Goal: Task Accomplishment & Management: Manage account settings

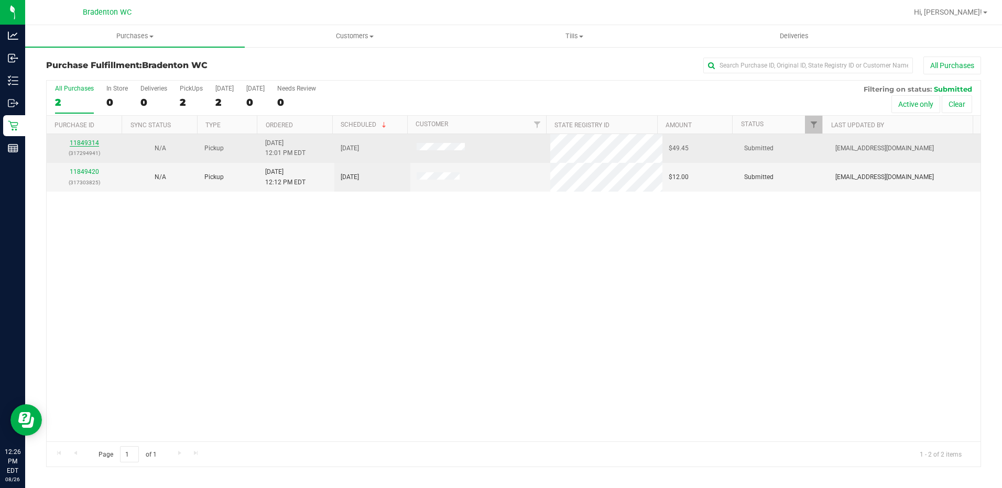
click at [90, 143] on link "11849314" at bounding box center [84, 142] width 29 height 7
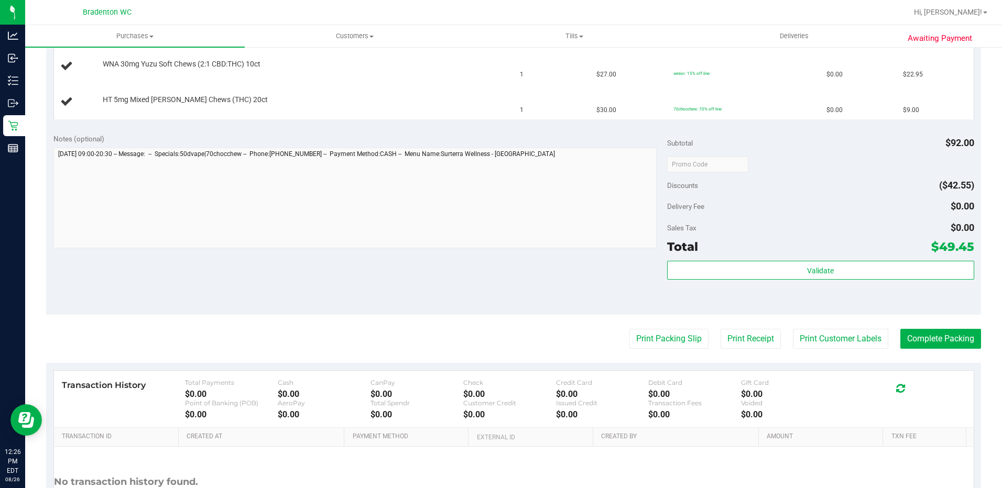
scroll to position [415, 0]
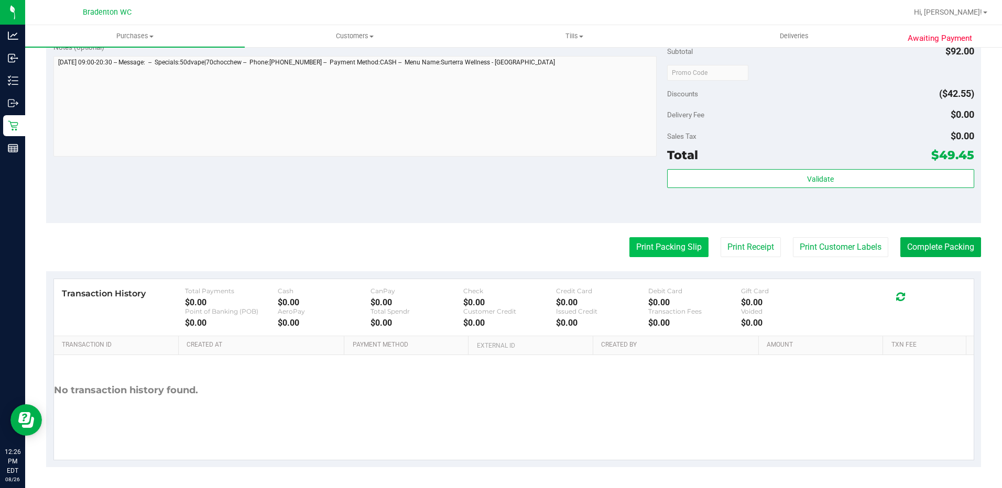
click at [670, 250] on button "Print Packing Slip" at bounding box center [668, 247] width 79 height 20
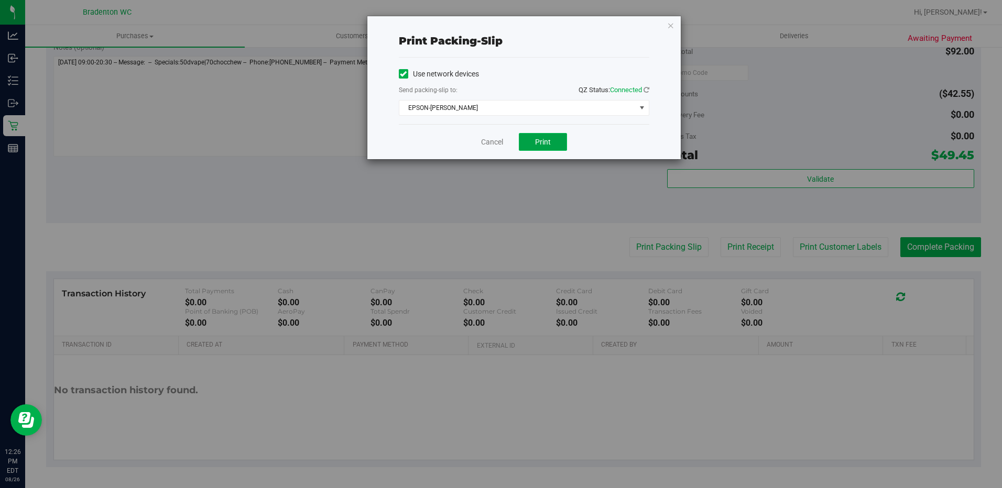
click at [555, 145] on button "Print" at bounding box center [543, 142] width 48 height 18
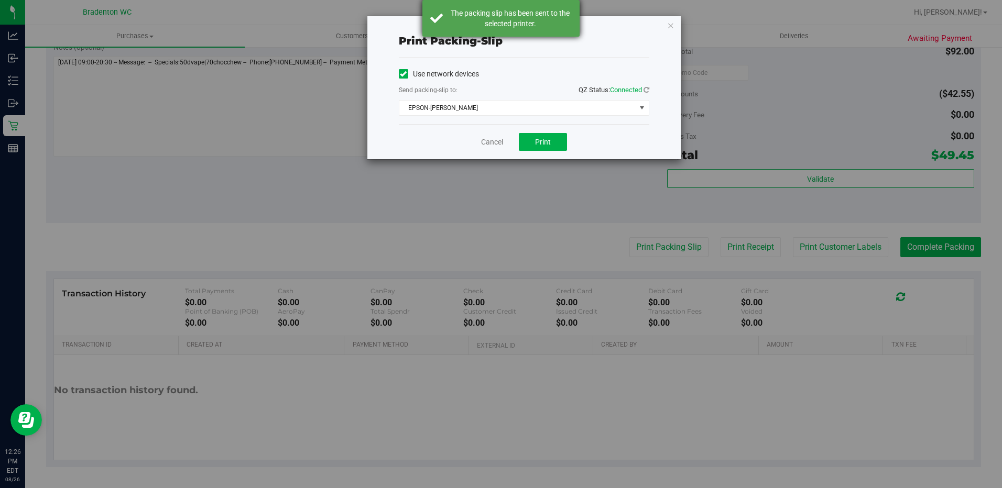
click at [530, 24] on div "The packing slip has been sent to the selected printer." at bounding box center [510, 18] width 123 height 21
click at [672, 28] on div "Print packing-slip Use network devices Send packing-slip to: QZ Status: Connect…" at bounding box center [523, 87] width 313 height 143
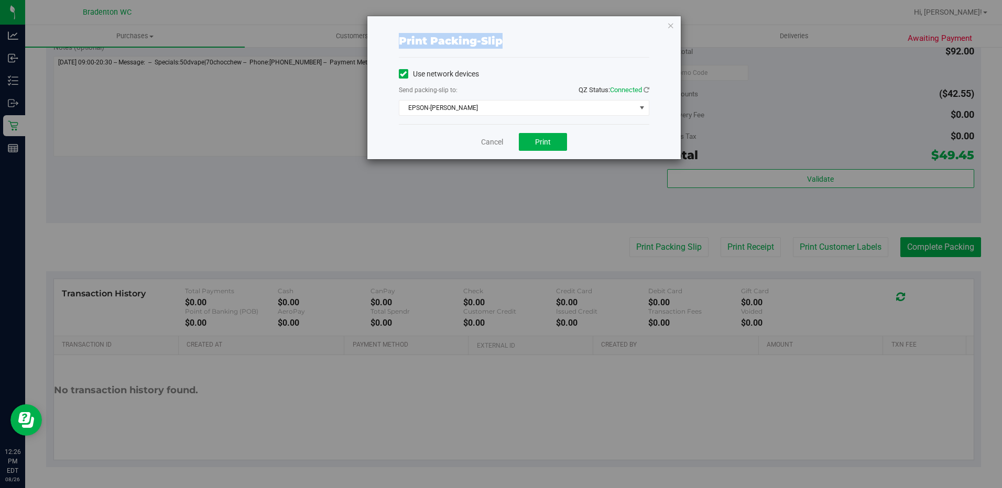
click at [668, 25] on icon "button" at bounding box center [670, 25] width 7 height 13
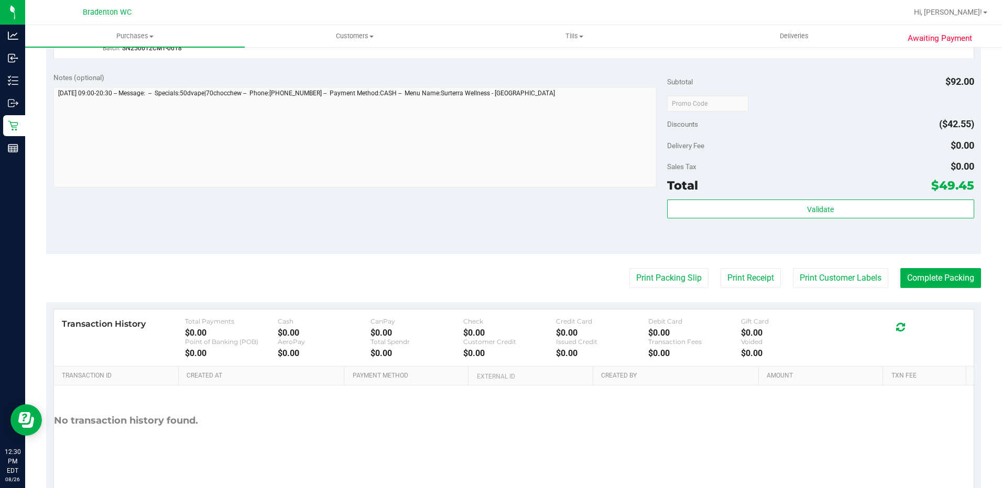
scroll to position [490, 0]
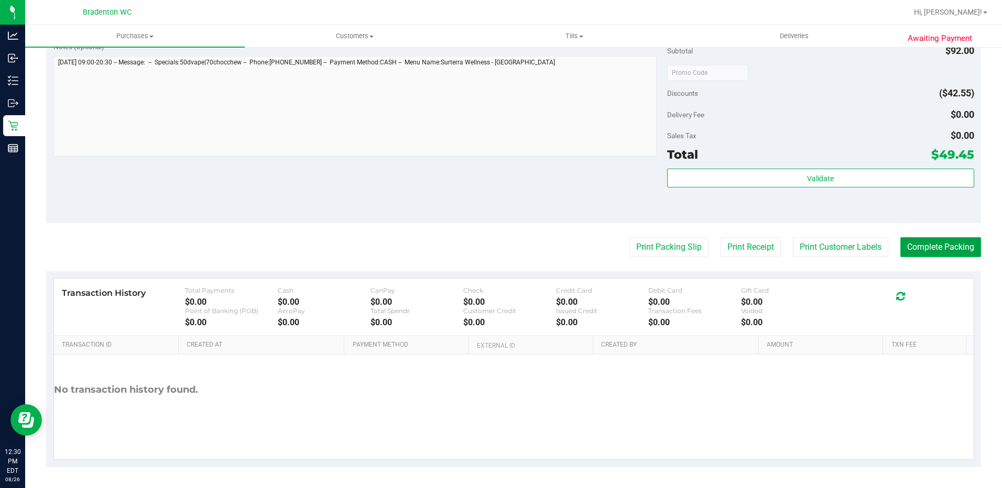
click at [949, 244] on button "Complete Packing" at bounding box center [940, 247] width 81 height 20
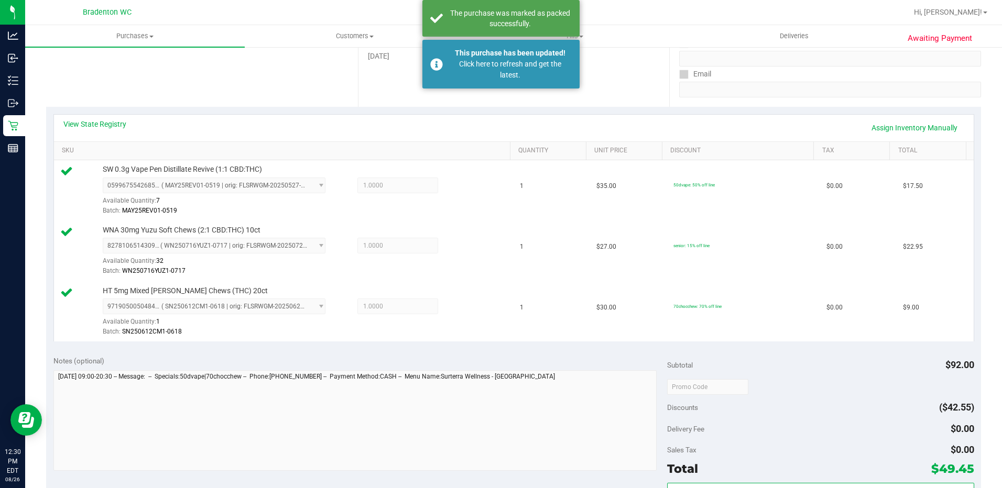
scroll to position [0, 0]
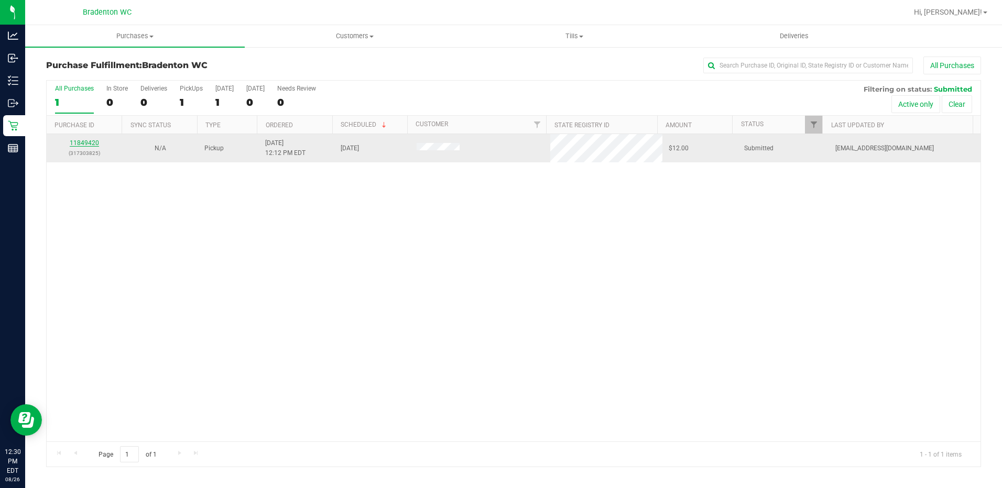
click at [76, 144] on link "11849420" at bounding box center [84, 142] width 29 height 7
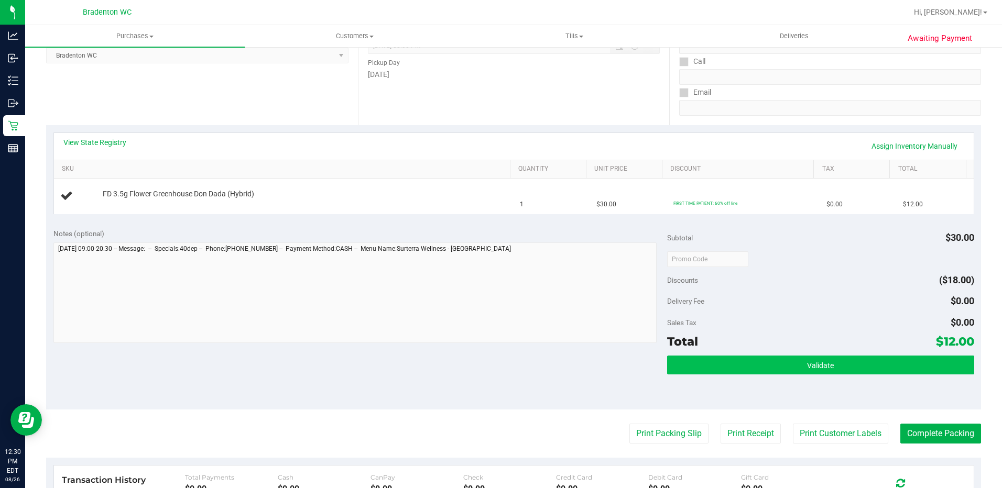
scroll to position [314, 0]
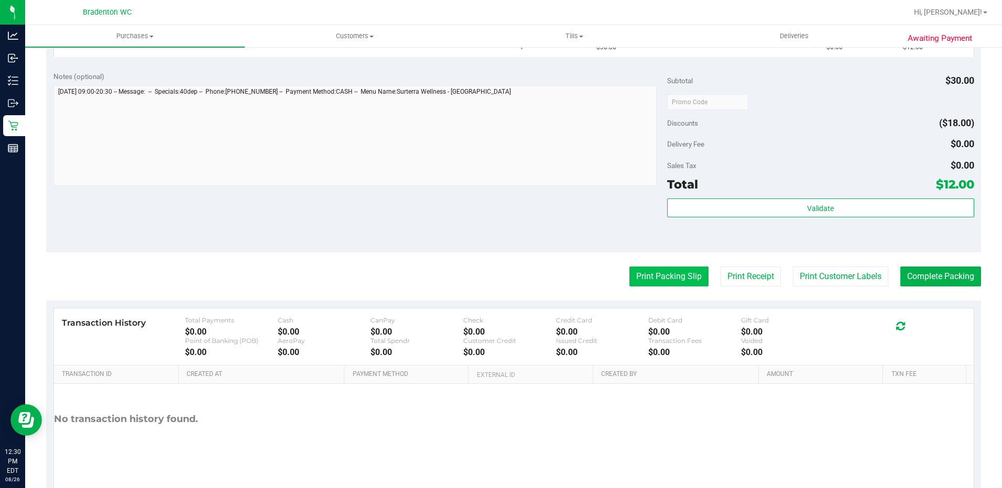
click at [646, 283] on button "Print Packing Slip" at bounding box center [668, 277] width 79 height 20
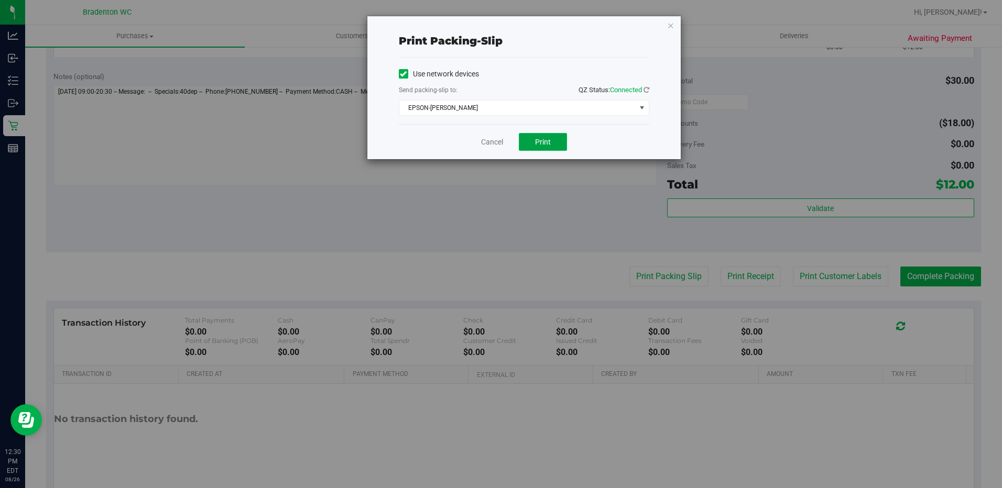
click at [529, 148] on button "Print" at bounding box center [543, 142] width 48 height 18
click at [490, 142] on link "Cancel" at bounding box center [492, 142] width 22 height 11
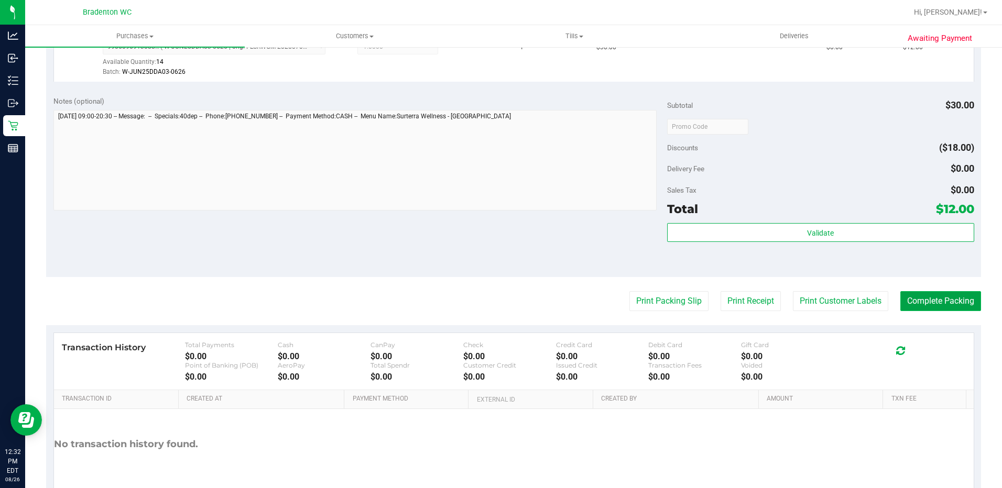
click at [930, 303] on button "Complete Packing" at bounding box center [940, 301] width 81 height 20
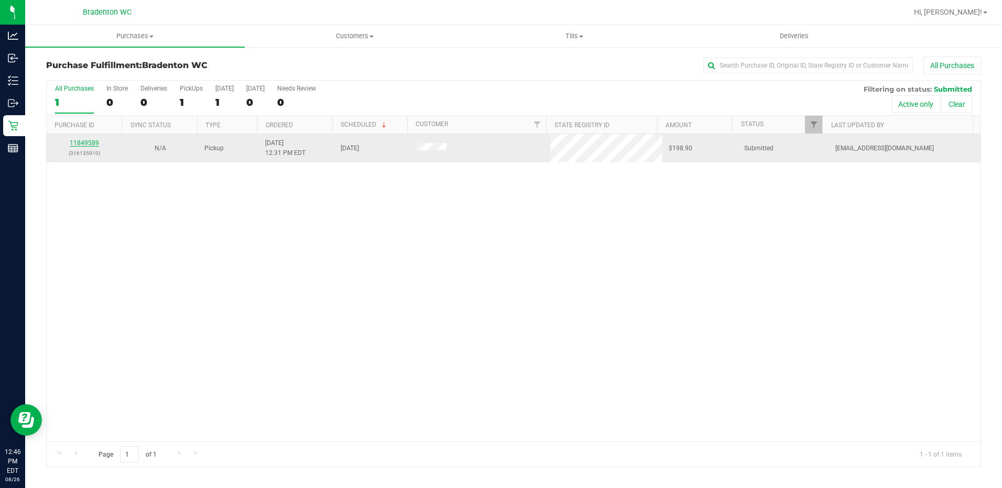
click at [90, 144] on link "11849589" at bounding box center [84, 142] width 29 height 7
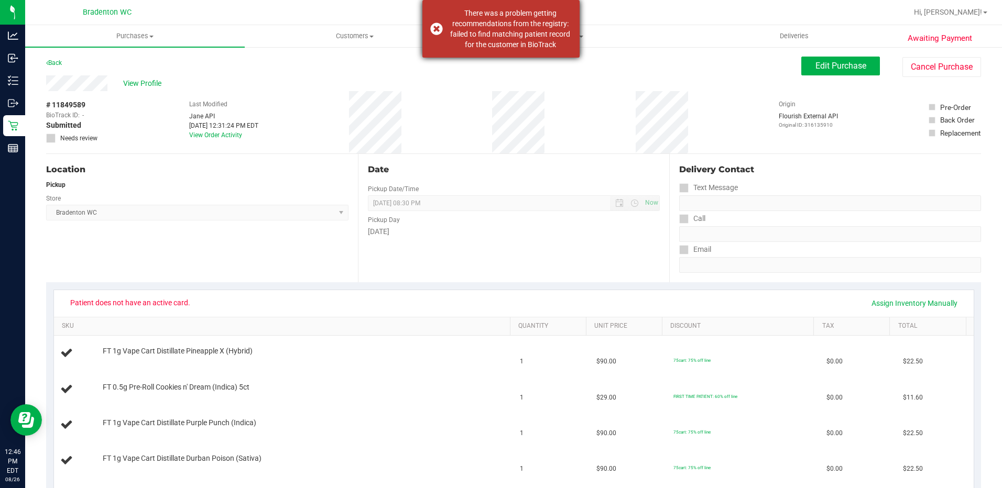
click at [496, 41] on div "There was a problem getting recommendations from the registry: failed to find m…" at bounding box center [510, 29] width 123 height 42
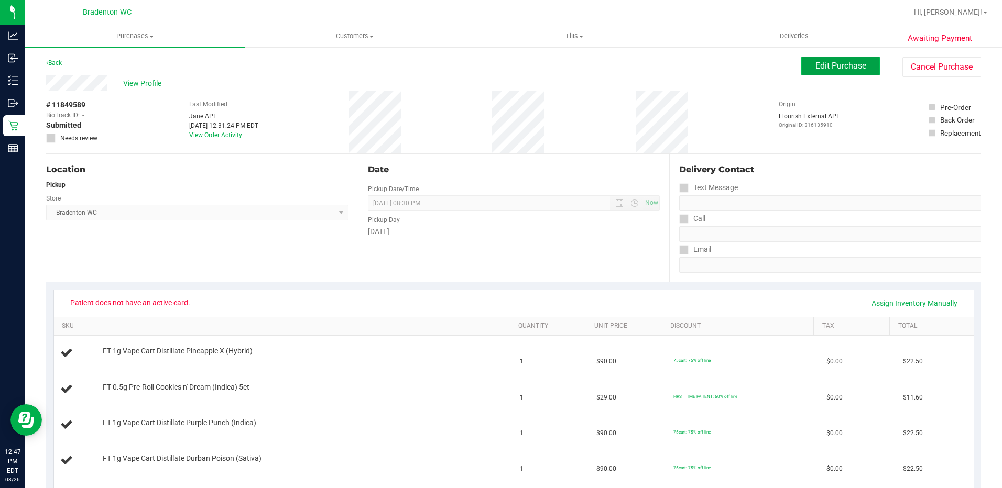
click at [802, 63] on button "Edit Purchase" at bounding box center [840, 66] width 79 height 19
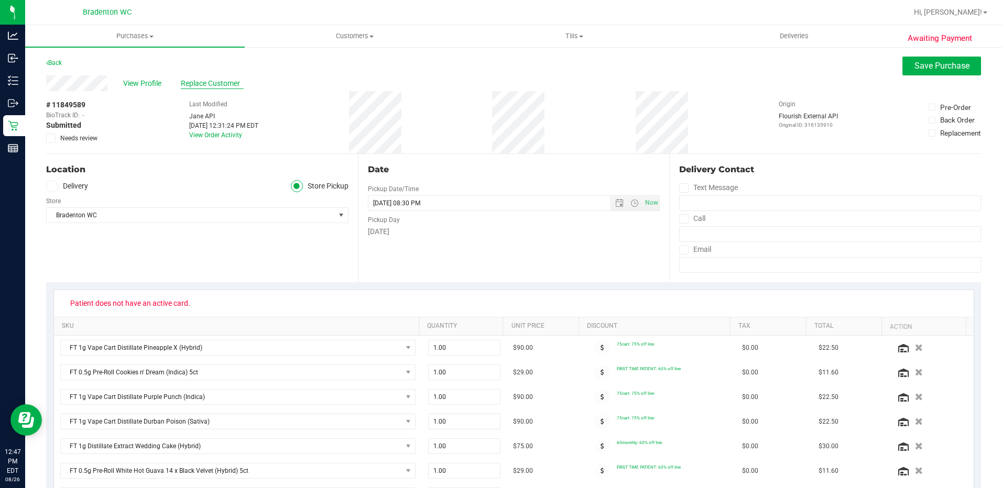
click at [212, 85] on span "Replace Customer" at bounding box center [212, 83] width 63 height 11
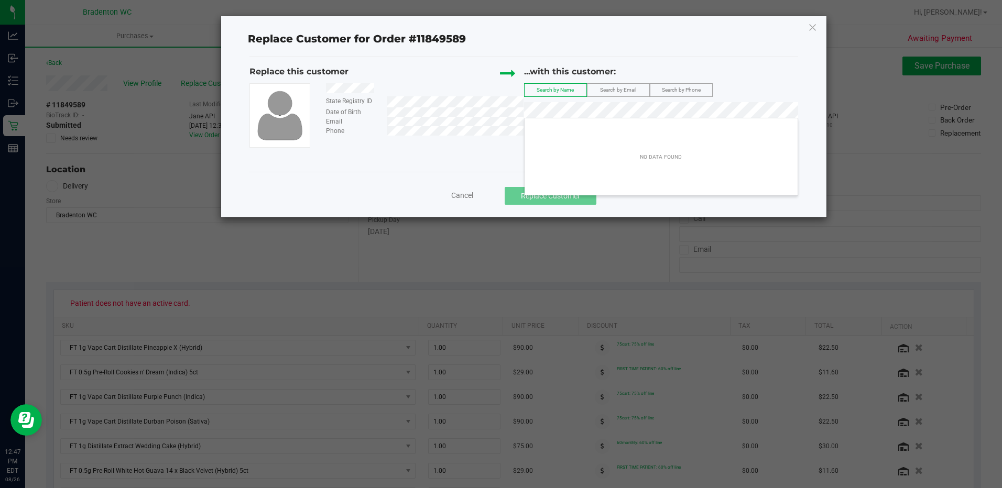
click at [493, 98] on div "Replace this customer State Registry ID Date of Birth Email Phone ...with this …" at bounding box center [523, 106] width 548 height 82
click at [615, 93] on span "Search by Email" at bounding box center [618, 90] width 36 height 6
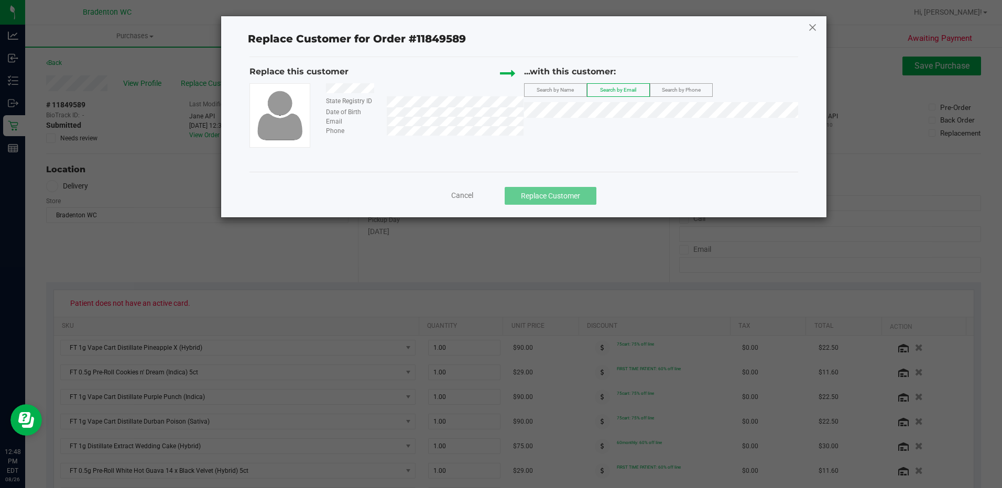
click at [816, 27] on icon at bounding box center [812, 27] width 9 height 17
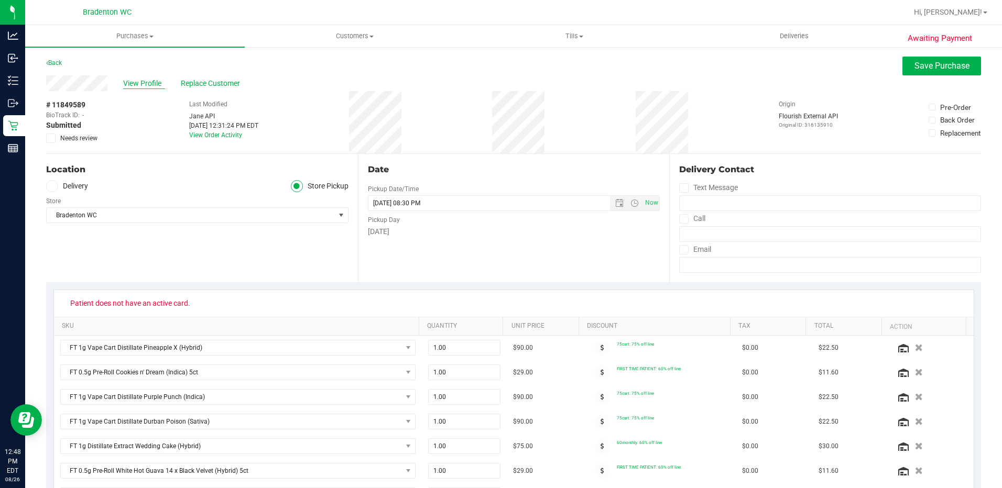
click at [144, 81] on span "View Profile" at bounding box center [144, 83] width 42 height 11
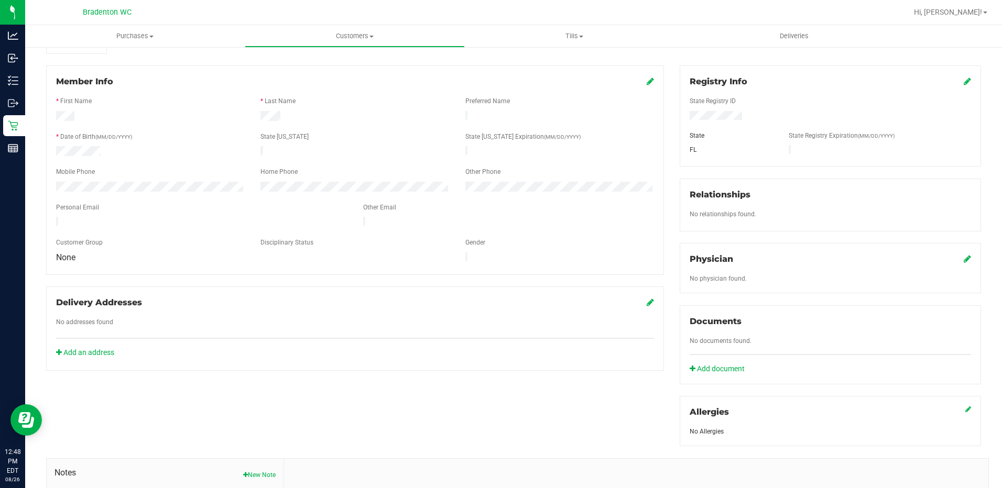
scroll to position [105, 0]
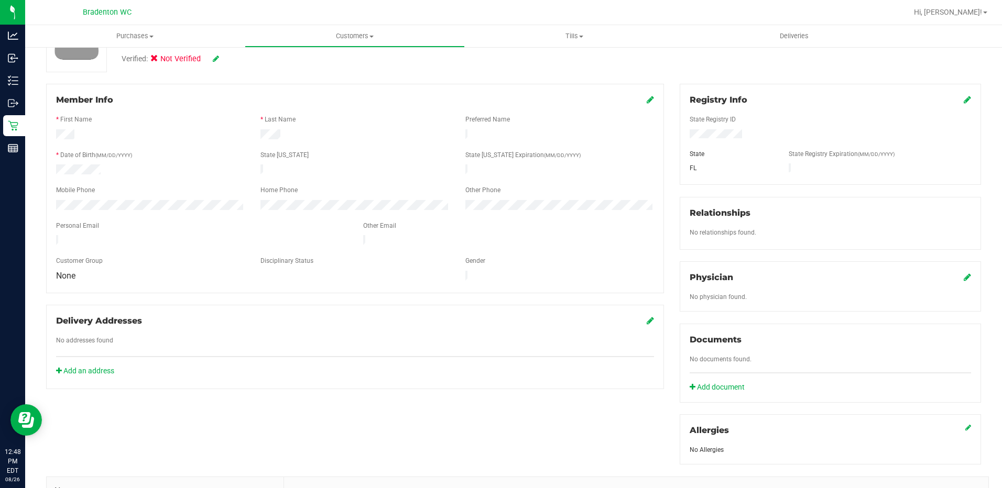
drag, startPoint x: 117, startPoint y: 166, endPoint x: 55, endPoint y: 169, distance: 61.9
click at [55, 169] on div at bounding box center [150, 171] width 204 height 13
click at [964, 99] on icon at bounding box center [967, 99] width 7 height 8
click at [549, 256] on div "Gender" at bounding box center [559, 262] width 204 height 12
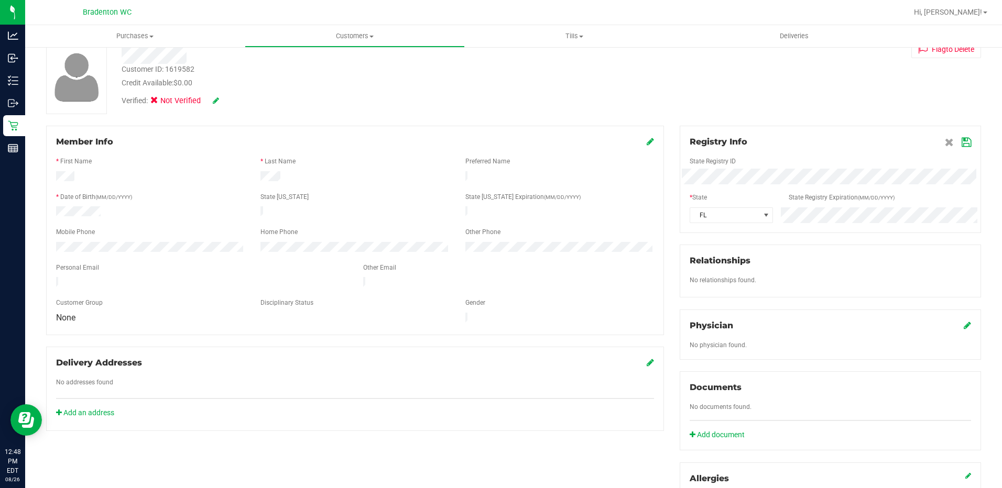
scroll to position [0, 0]
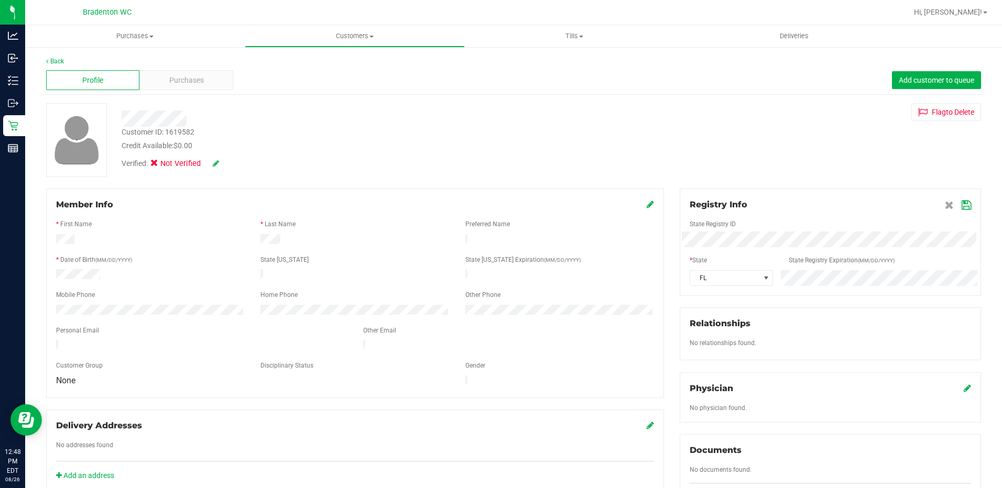
click at [647, 207] on icon at bounding box center [650, 204] width 7 height 8
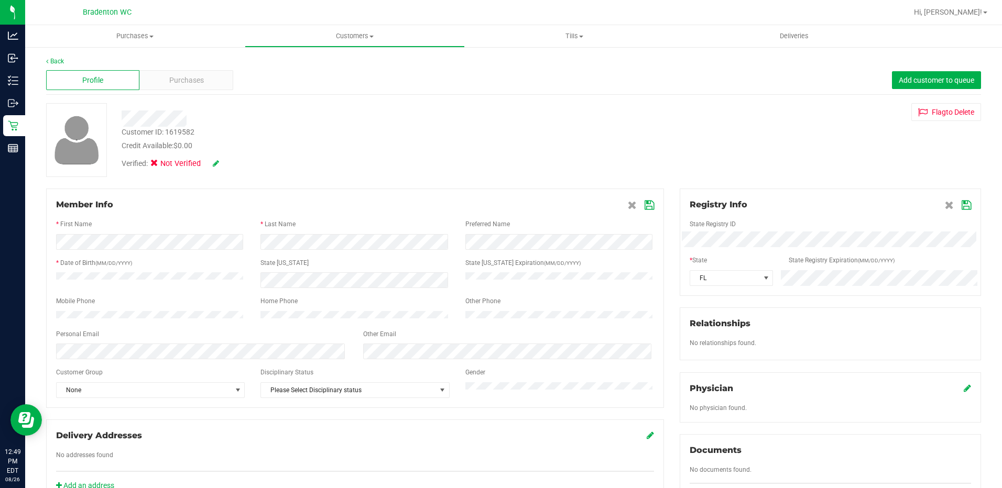
click at [961, 204] on icon at bounding box center [965, 205] width 9 height 8
click at [215, 165] on icon at bounding box center [216, 163] width 6 height 7
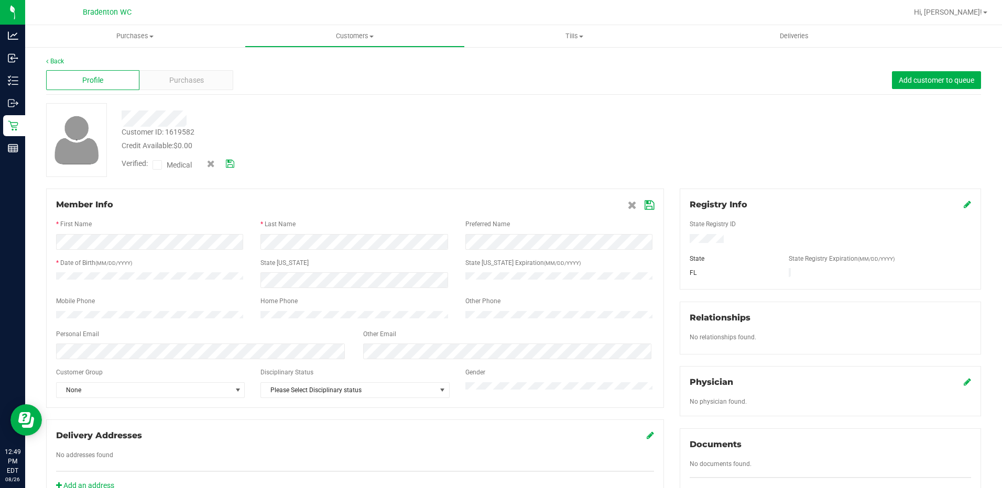
click at [158, 165] on icon at bounding box center [157, 165] width 7 height 0
click at [0, 0] on input "Medical" at bounding box center [0, 0] width 0 height 0
click at [229, 163] on icon at bounding box center [230, 163] width 8 height 7
click at [644, 206] on icon at bounding box center [648, 205] width 9 height 8
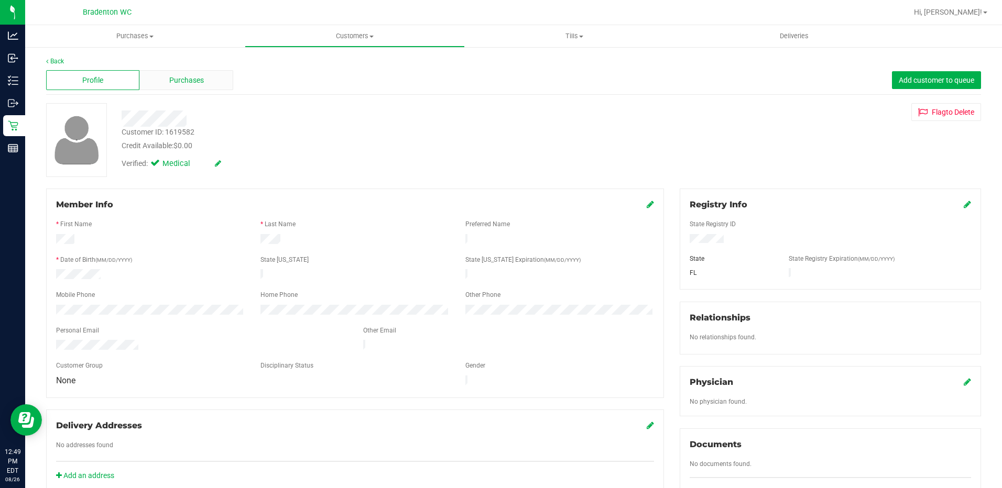
click at [169, 79] on span "Purchases" at bounding box center [186, 80] width 35 height 11
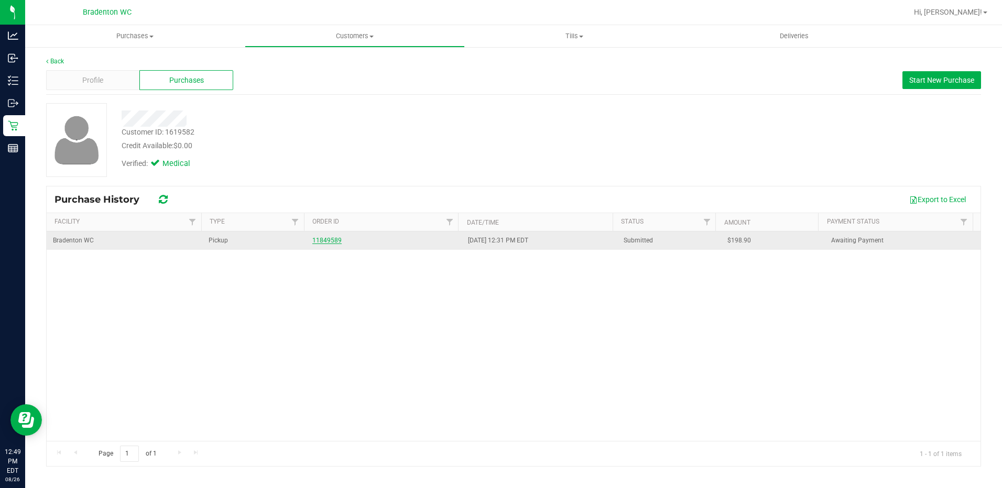
click at [320, 240] on link "11849589" at bounding box center [326, 240] width 29 height 7
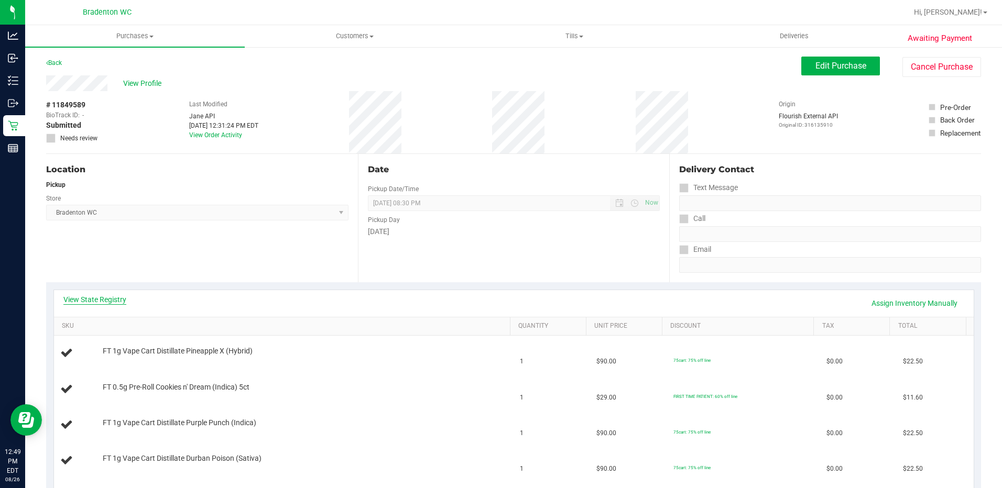
click at [86, 296] on link "View State Registry" at bounding box center [94, 299] width 63 height 10
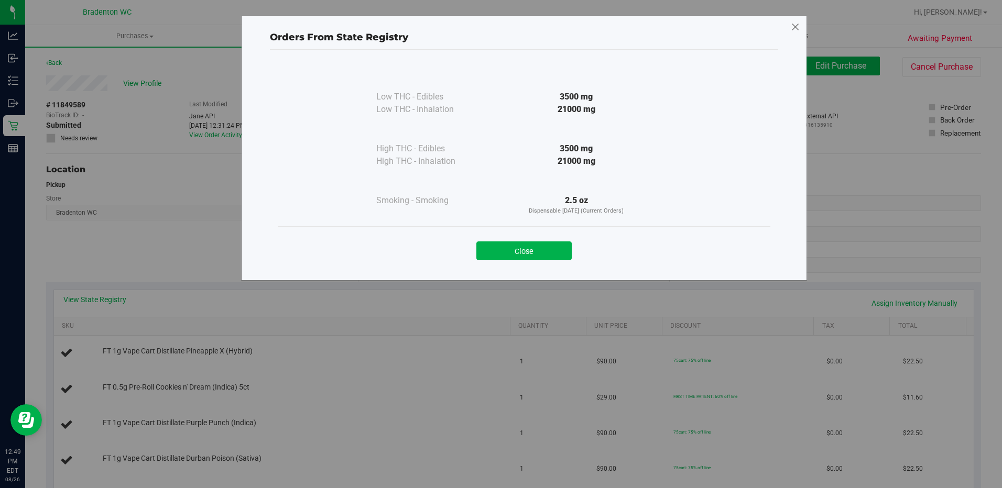
click at [796, 23] on icon at bounding box center [795, 27] width 9 height 17
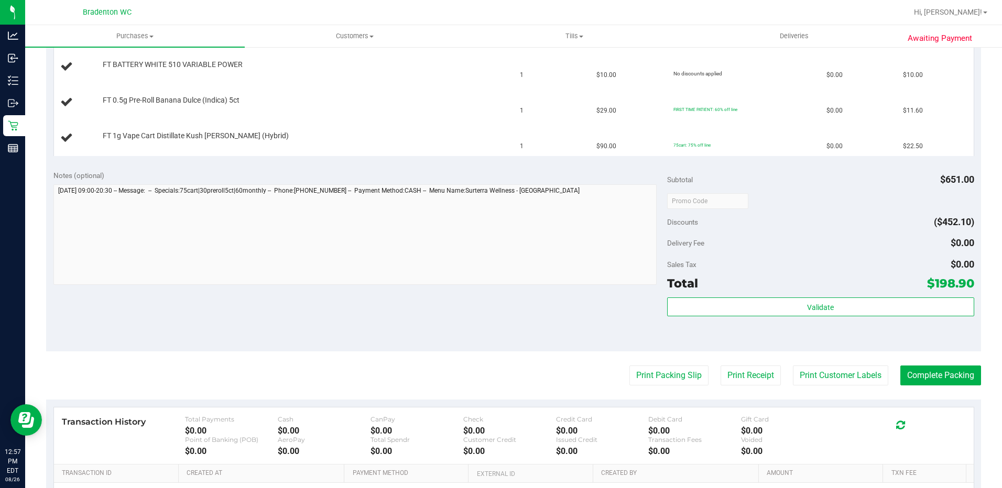
scroll to position [576, 0]
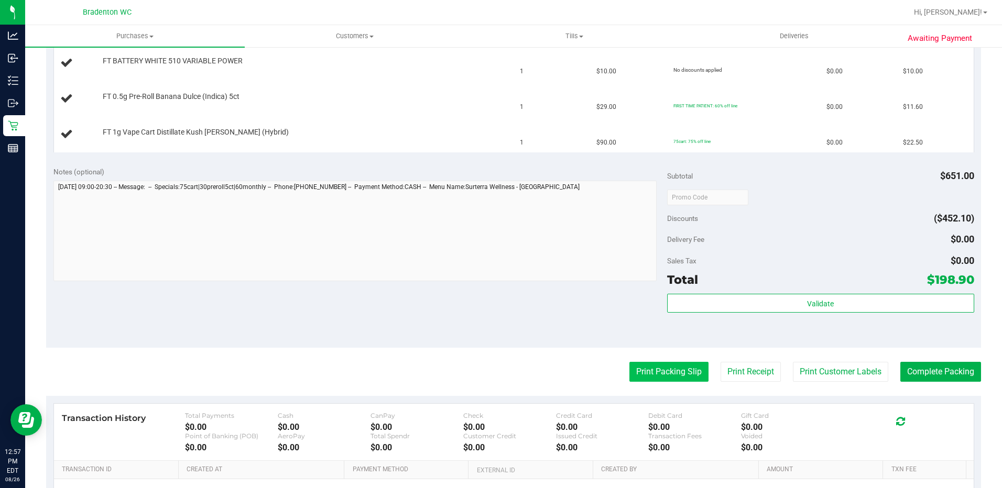
click at [652, 367] on button "Print Packing Slip" at bounding box center [668, 372] width 79 height 20
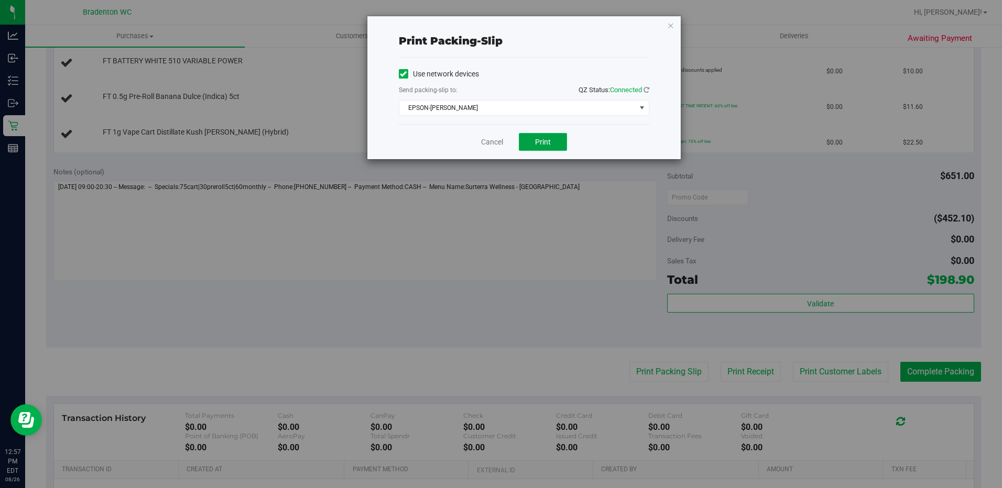
click at [545, 140] on span "Print" at bounding box center [543, 142] width 16 height 8
drag, startPoint x: 672, startPoint y: 23, endPoint x: 635, endPoint y: 38, distance: 40.7
click at [672, 24] on icon "button" at bounding box center [670, 25] width 7 height 13
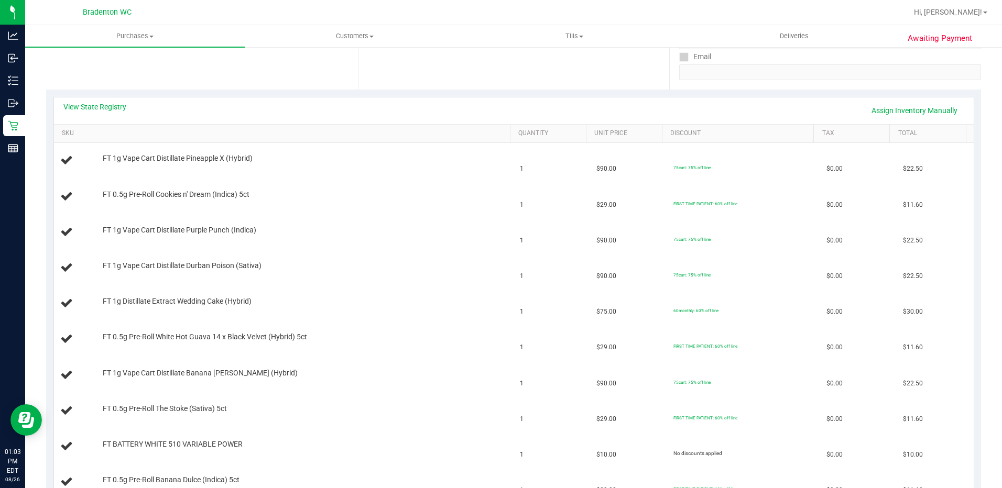
scroll to position [0, 0]
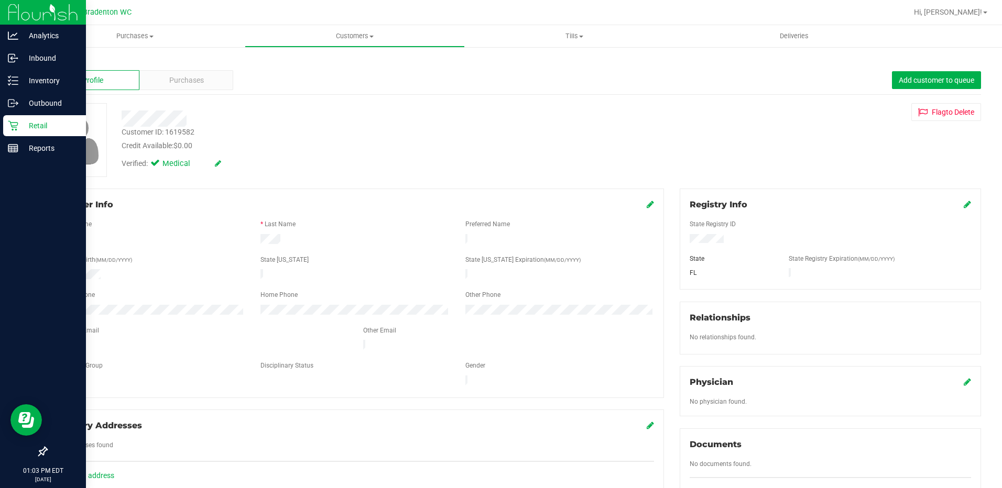
click at [21, 126] on p "Retail" at bounding box center [49, 125] width 63 height 13
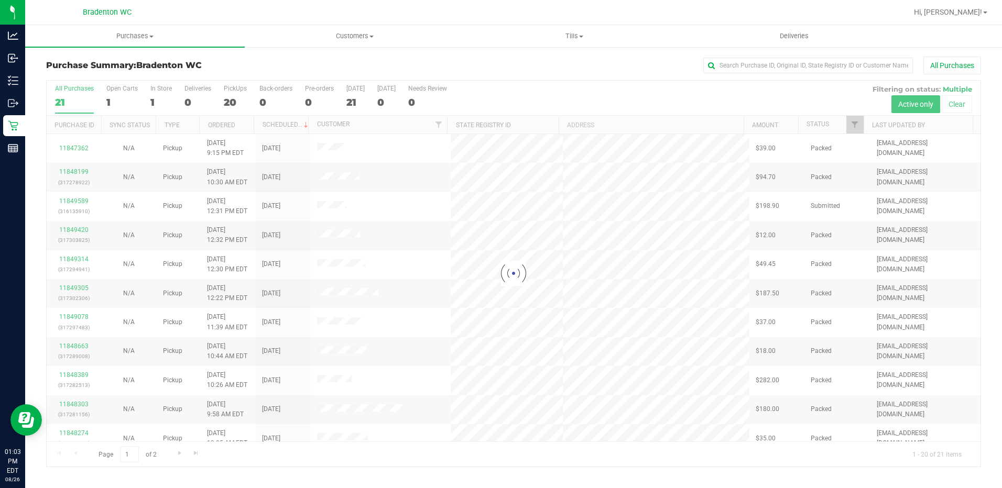
click at [233, 95] on div at bounding box center [514, 274] width 934 height 386
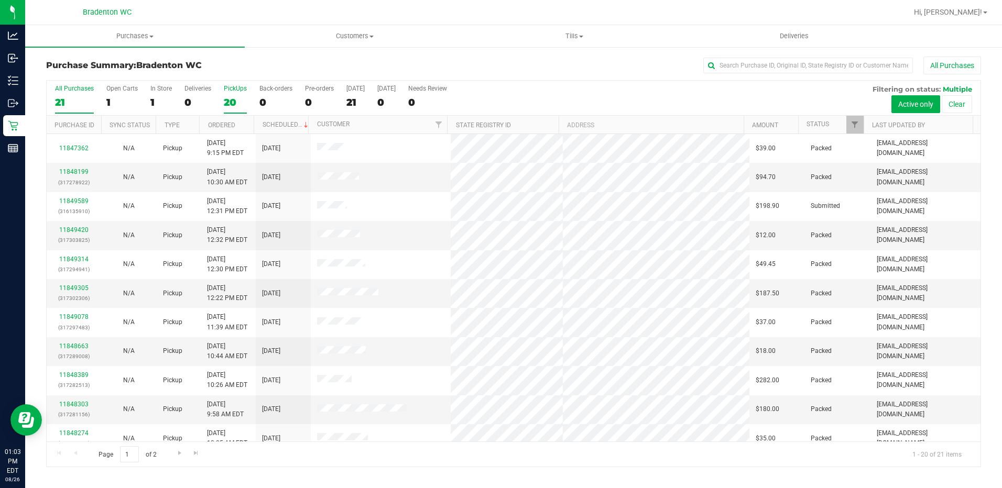
click at [238, 107] on div "20" at bounding box center [235, 102] width 23 height 12
click at [0, 0] on input "PickUps 20" at bounding box center [0, 0] width 0 height 0
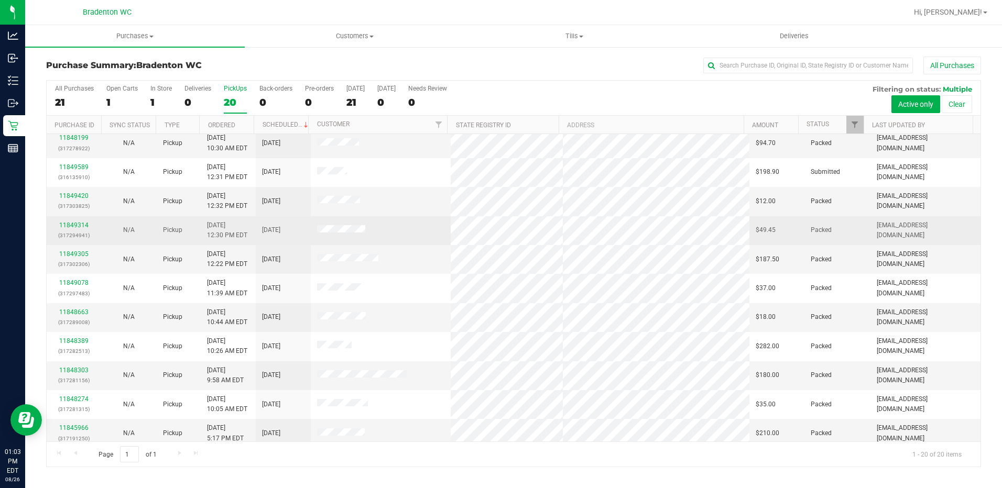
scroll to position [52, 0]
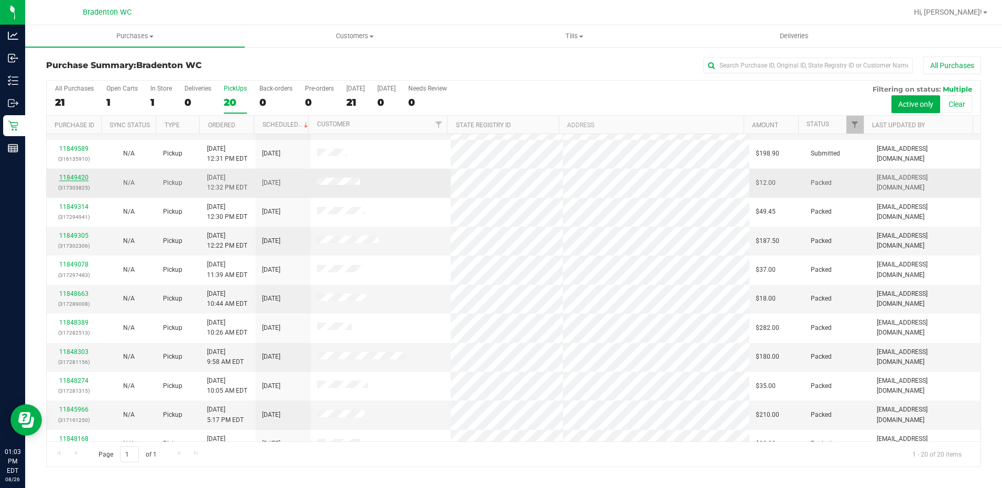
click at [69, 176] on link "11849420" at bounding box center [73, 177] width 29 height 7
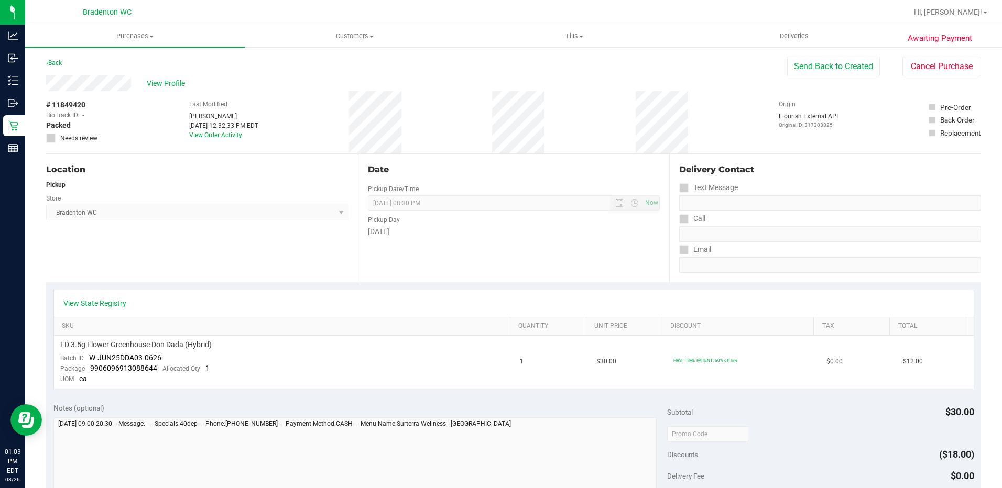
click at [48, 88] on div "View Profile" at bounding box center [416, 83] width 741 height 16
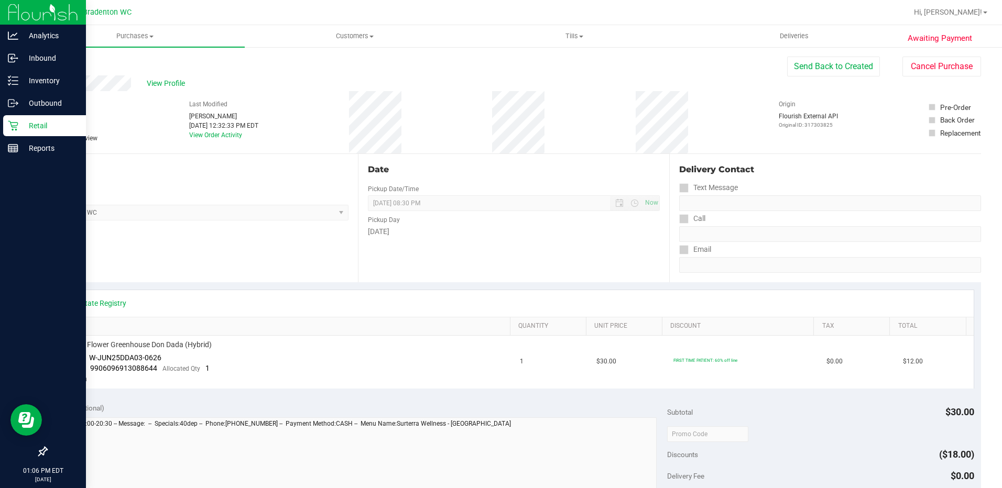
click at [36, 129] on p "Retail" at bounding box center [49, 125] width 63 height 13
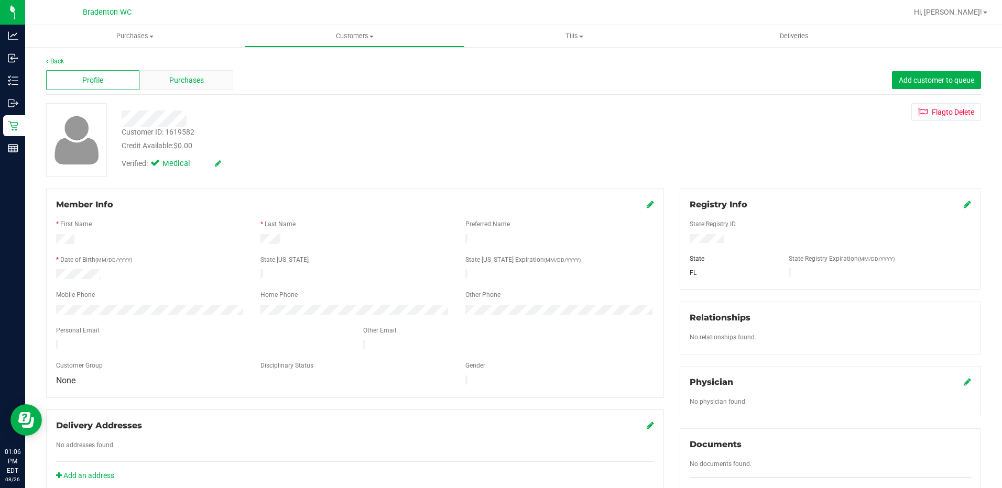
click at [170, 76] on span "Purchases" at bounding box center [186, 80] width 35 height 11
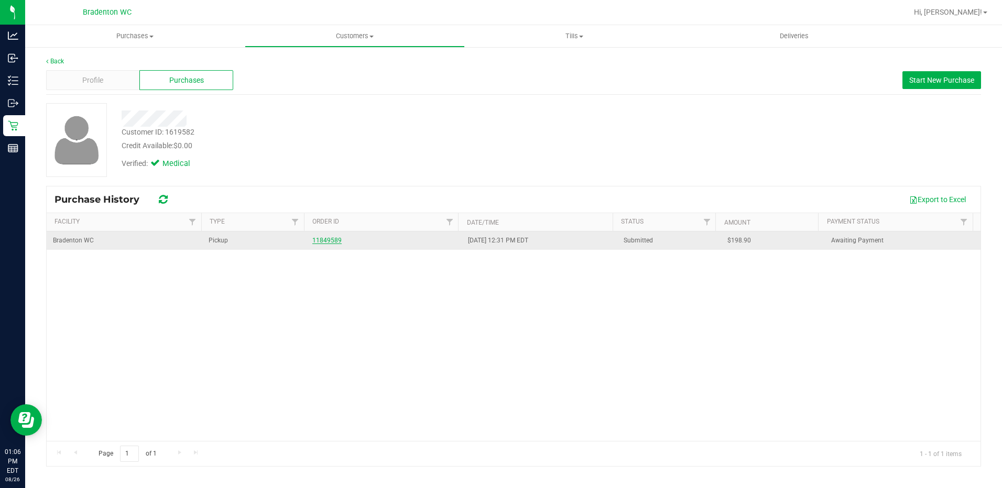
click at [324, 242] on link "11849589" at bounding box center [326, 240] width 29 height 7
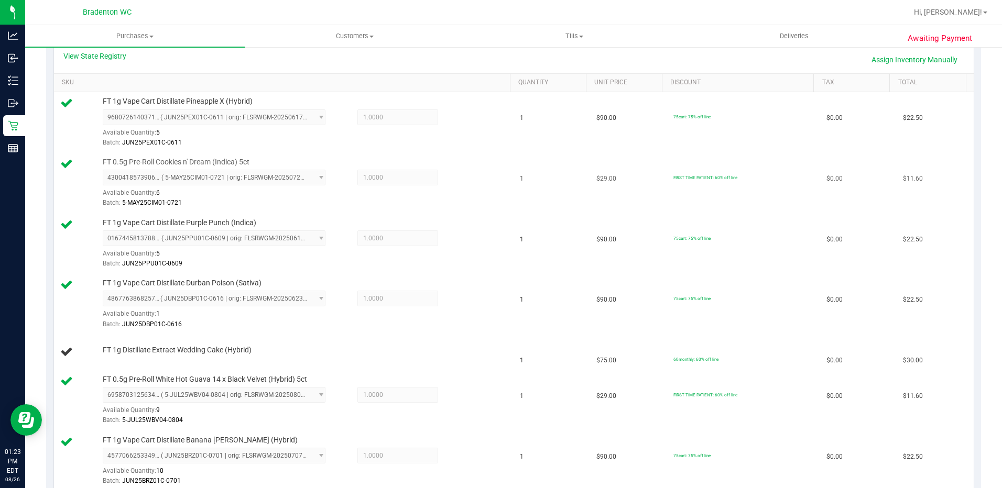
scroll to position [262, 0]
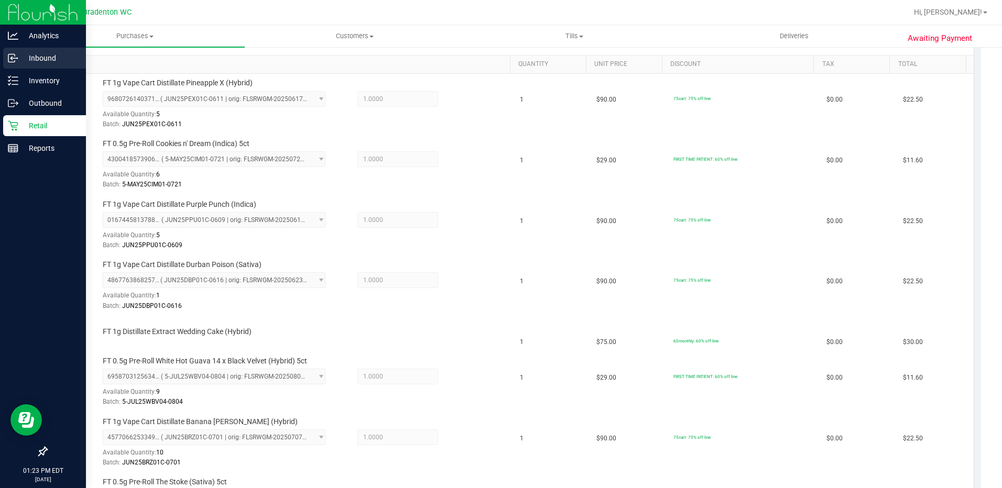
click at [18, 59] on div "Inbound" at bounding box center [44, 58] width 83 height 21
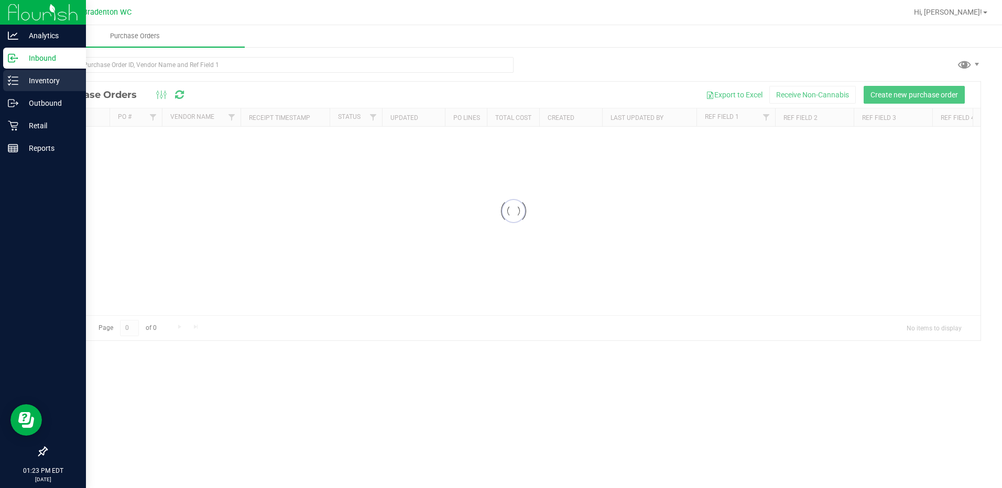
click at [40, 83] on p "Inventory" at bounding box center [49, 80] width 63 height 13
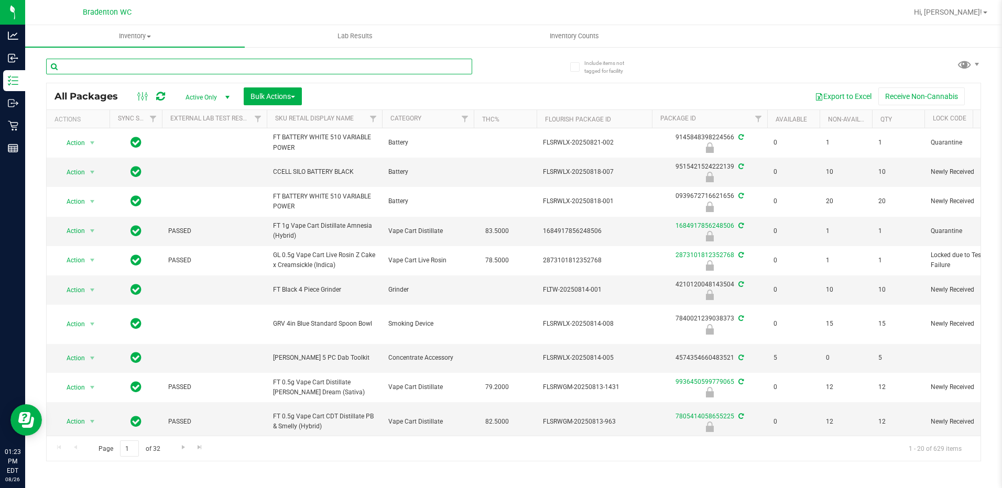
click at [230, 66] on input "text" at bounding box center [259, 67] width 426 height 16
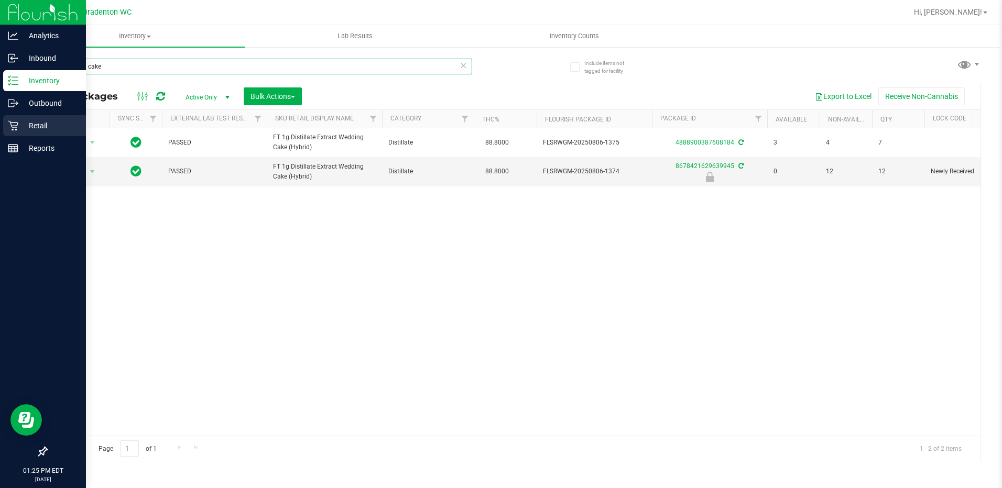
type input "wedding cake"
click at [23, 123] on p "Retail" at bounding box center [49, 125] width 63 height 13
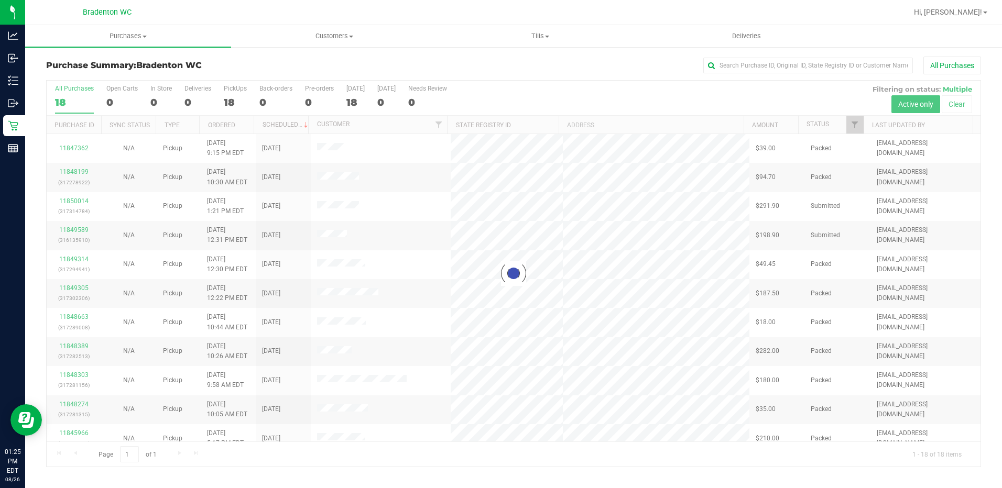
click at [231, 107] on div at bounding box center [514, 274] width 934 height 386
click at [226, 97] on div at bounding box center [514, 274] width 934 height 386
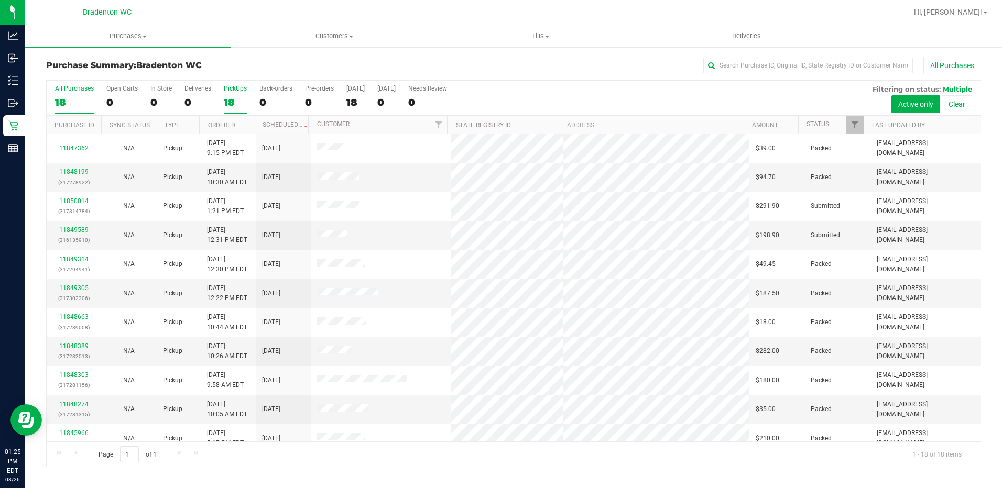
click at [225, 100] on div "18" at bounding box center [235, 102] width 23 height 12
click at [0, 0] on input "PickUps 18" at bounding box center [0, 0] width 0 height 0
click at [78, 230] on link "11849589" at bounding box center [73, 229] width 29 height 7
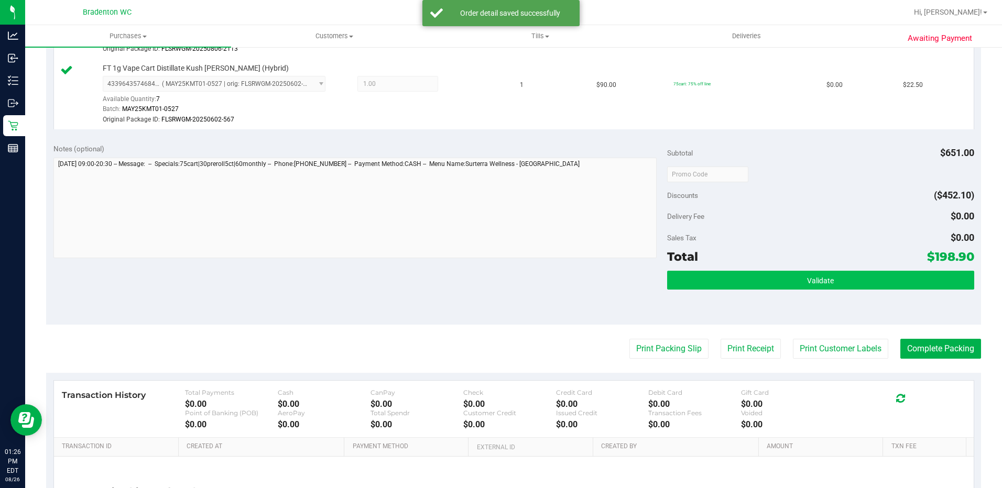
scroll to position [960, 0]
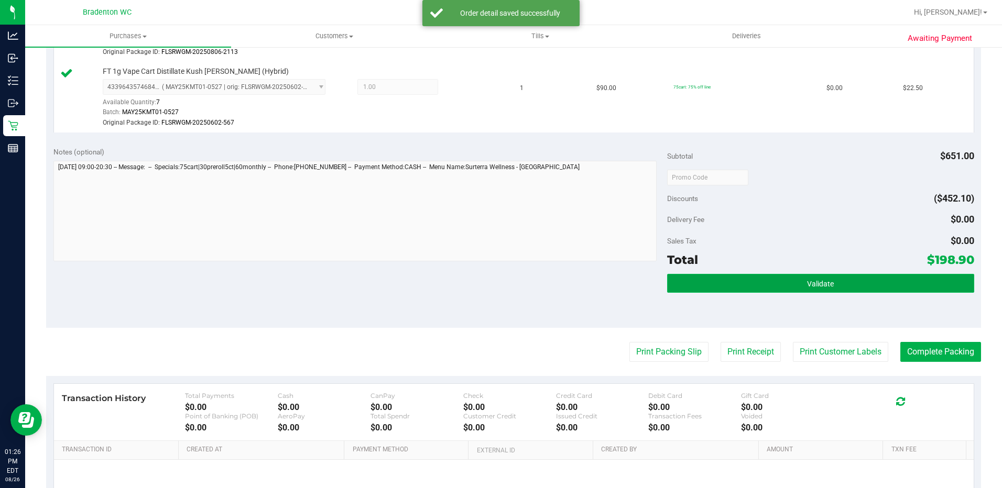
click at [796, 275] on button "Validate" at bounding box center [820, 283] width 307 height 19
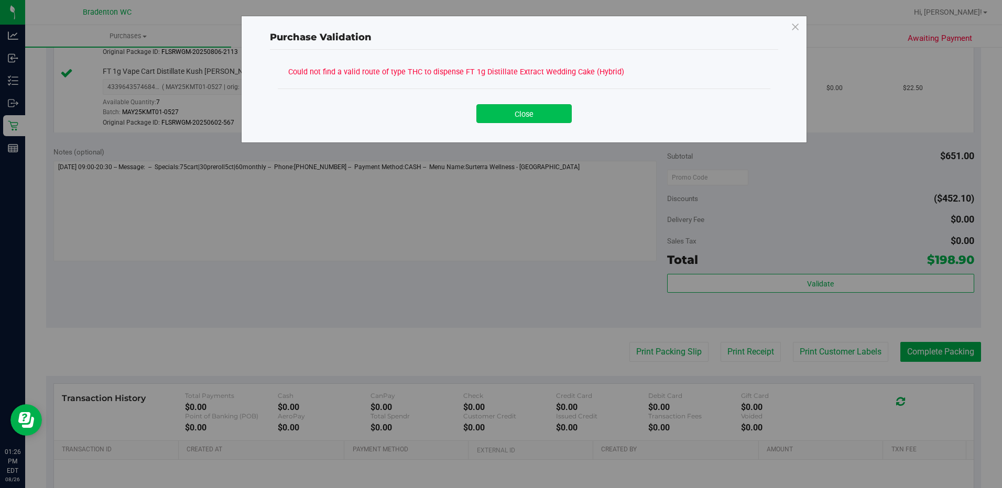
click at [556, 117] on button "Close" at bounding box center [523, 113] width 95 height 19
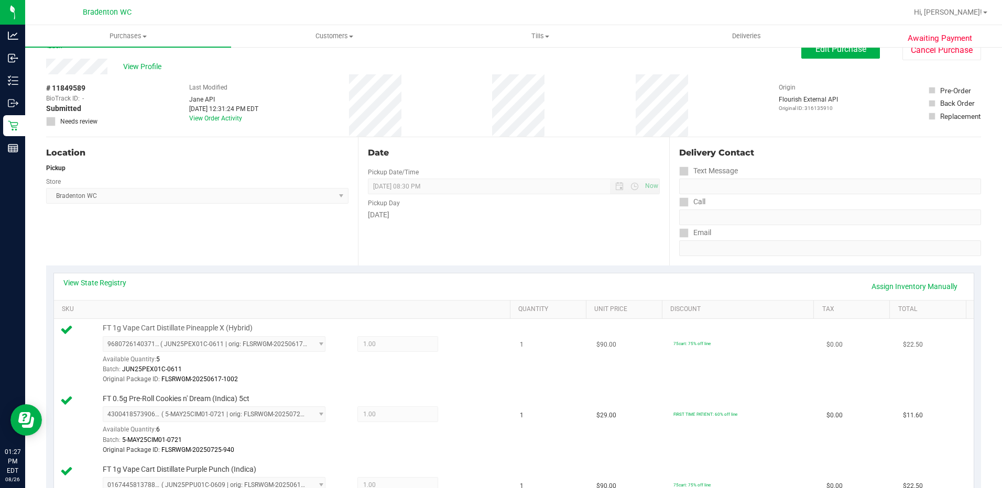
scroll to position [0, 0]
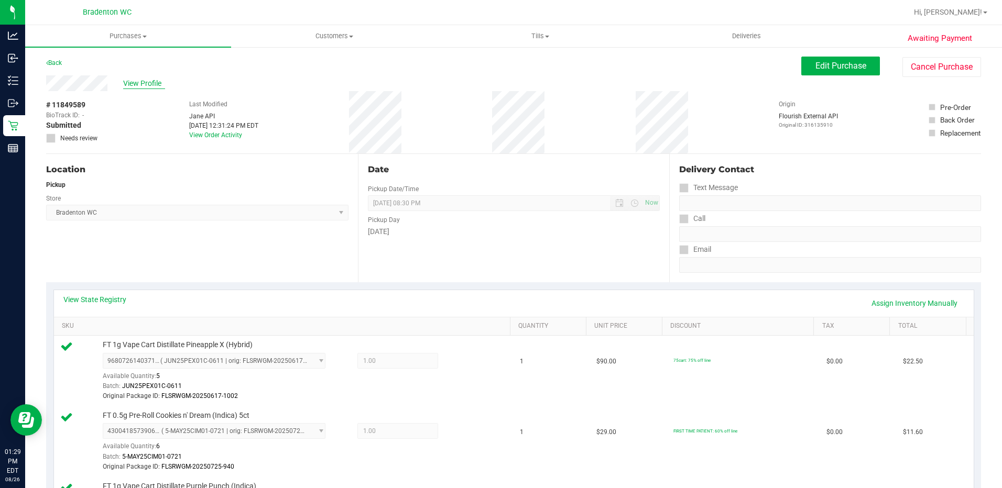
click at [146, 85] on span "View Profile" at bounding box center [144, 83] width 42 height 11
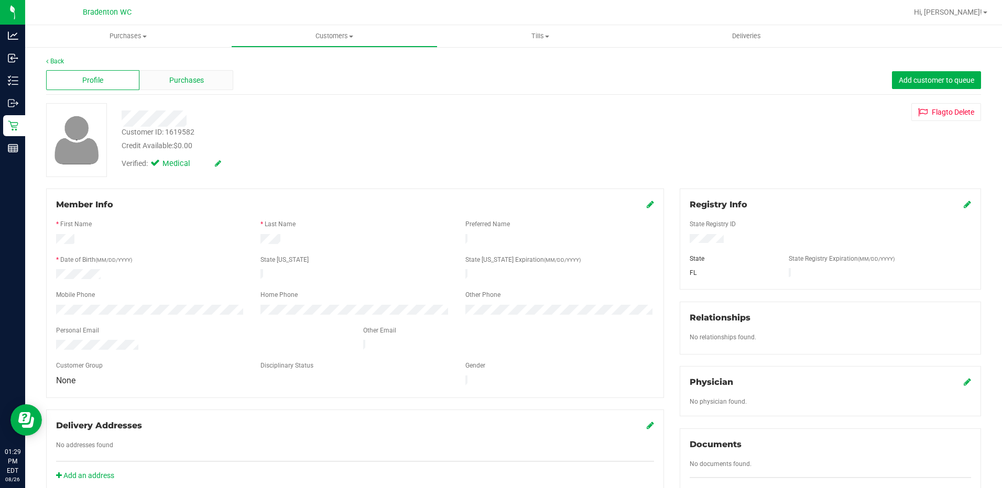
click at [156, 75] on div "Purchases" at bounding box center [185, 80] width 93 height 20
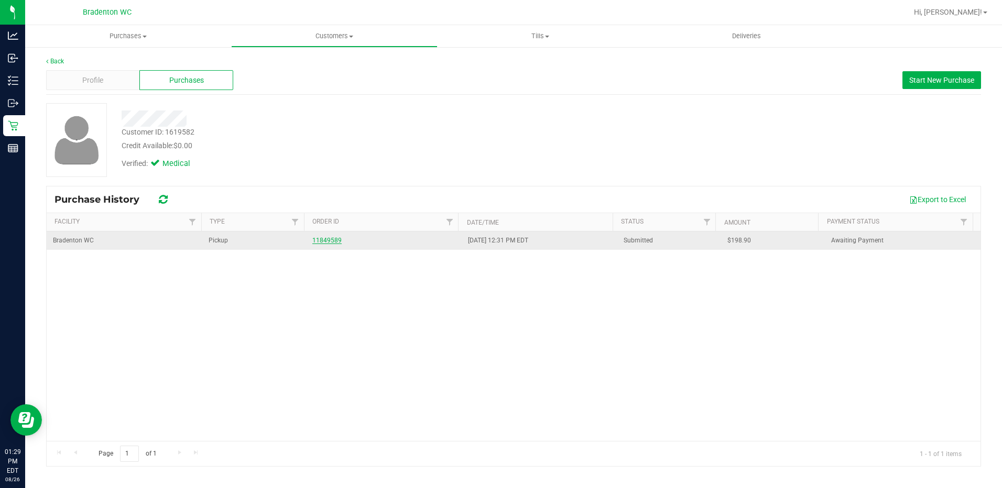
click at [314, 242] on link "11849589" at bounding box center [326, 240] width 29 height 7
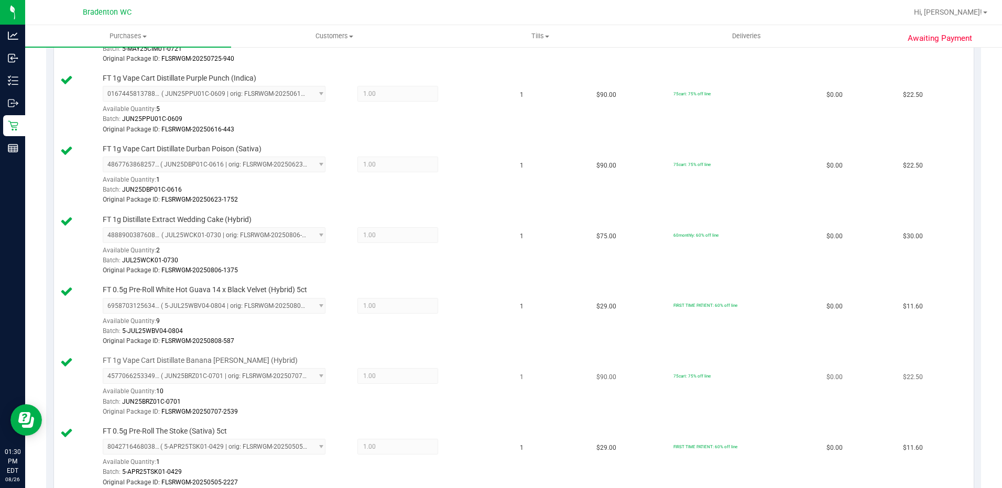
scroll to position [472, 0]
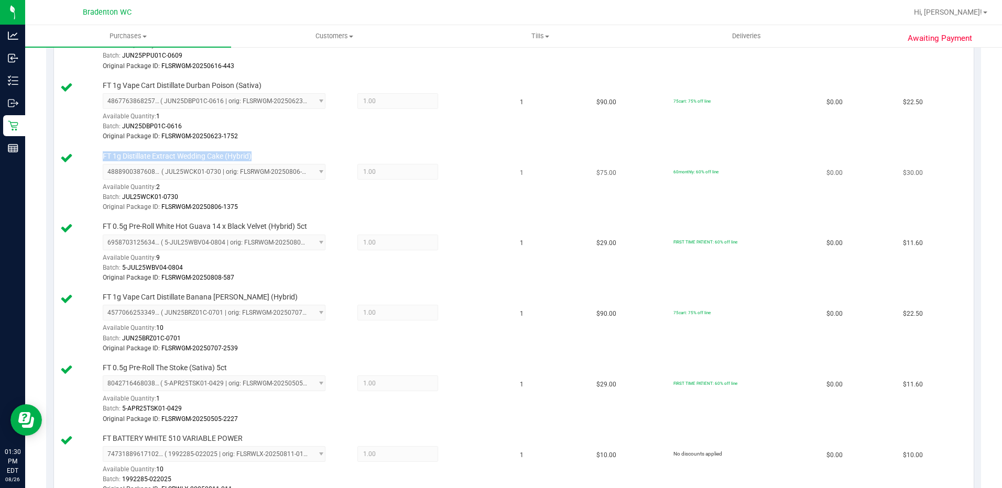
drag, startPoint x: 266, startPoint y: 150, endPoint x: 100, endPoint y: 162, distance: 166.5
click at [100, 160] on td "FT 1g Distillate Extract Wedding Cake (Hybrid) 4888900387608184 ( JUL25WCK01-07…" at bounding box center [284, 182] width 460 height 71
copy span "FT 1g Distillate Extract Wedding Cake (Hybrid)"
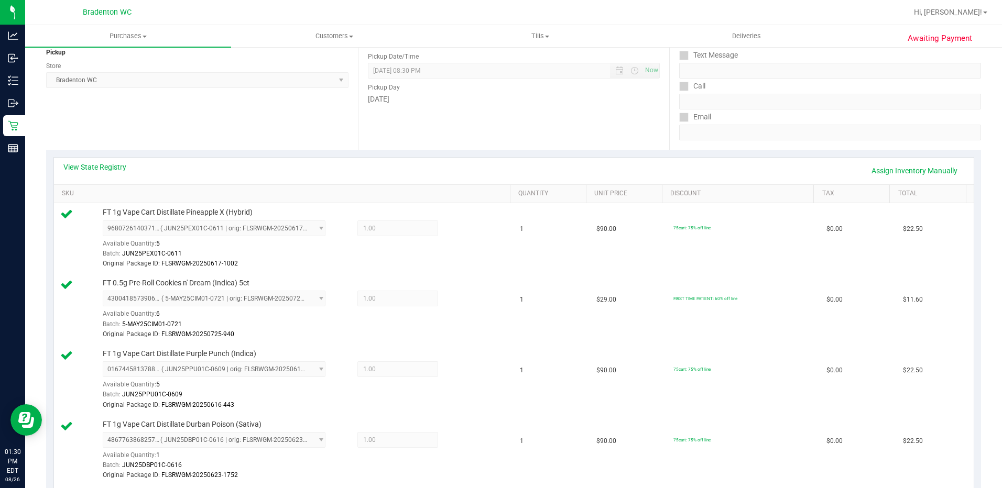
scroll to position [0, 0]
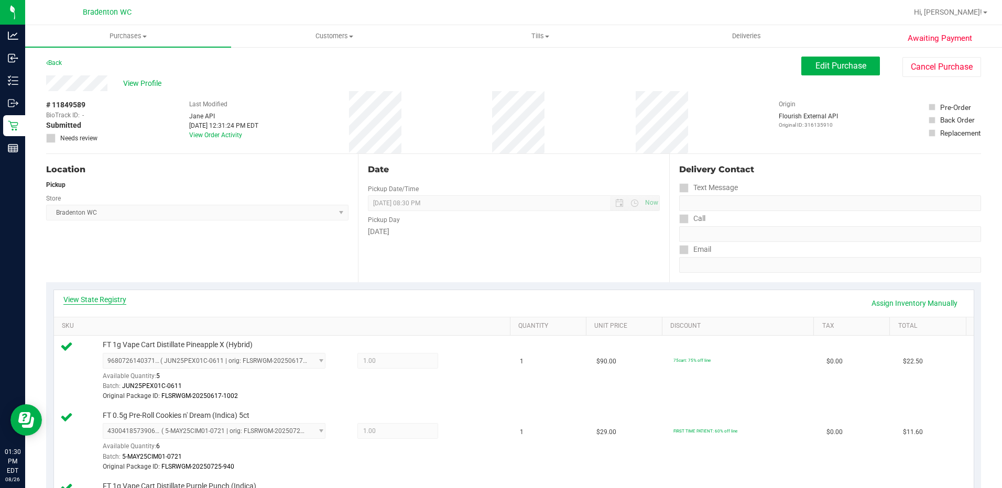
click at [107, 297] on link "View State Registry" at bounding box center [94, 299] width 63 height 10
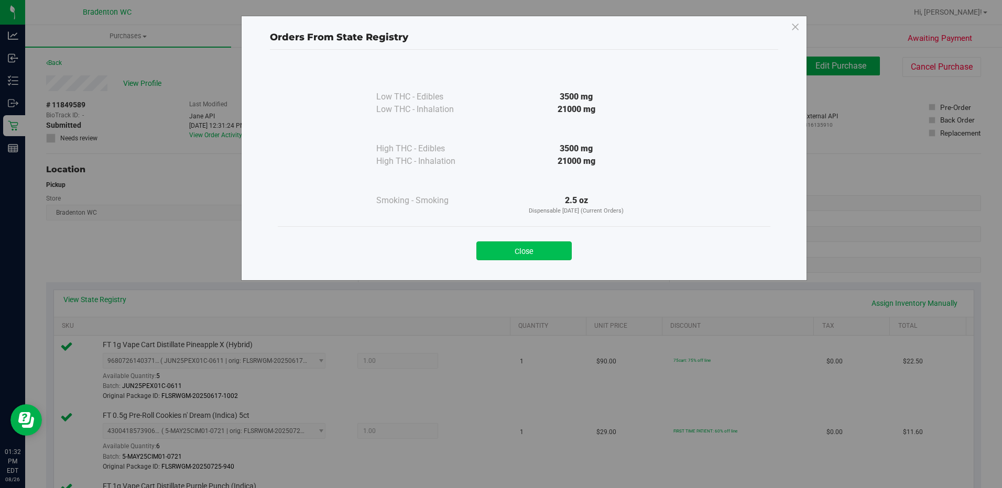
click at [532, 251] on button "Close" at bounding box center [523, 251] width 95 height 19
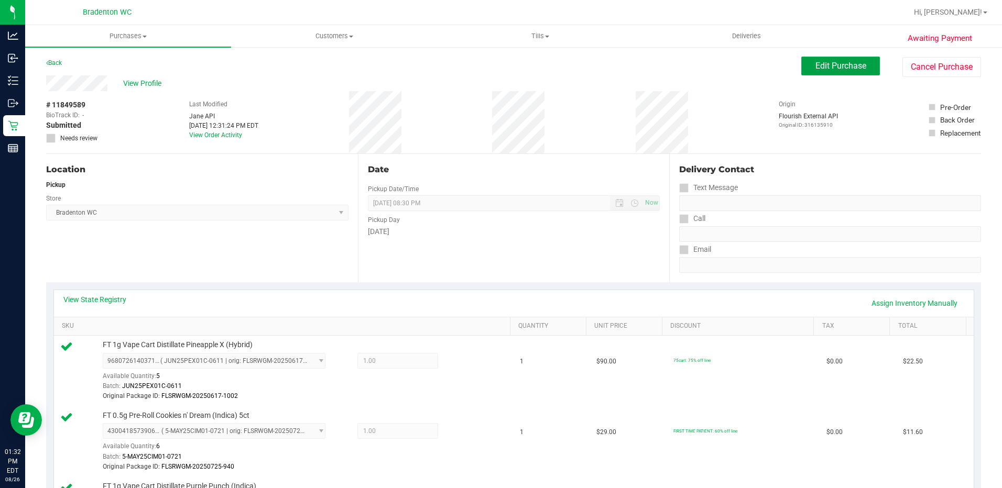
click at [836, 66] on span "Edit Purchase" at bounding box center [840, 66] width 51 height 10
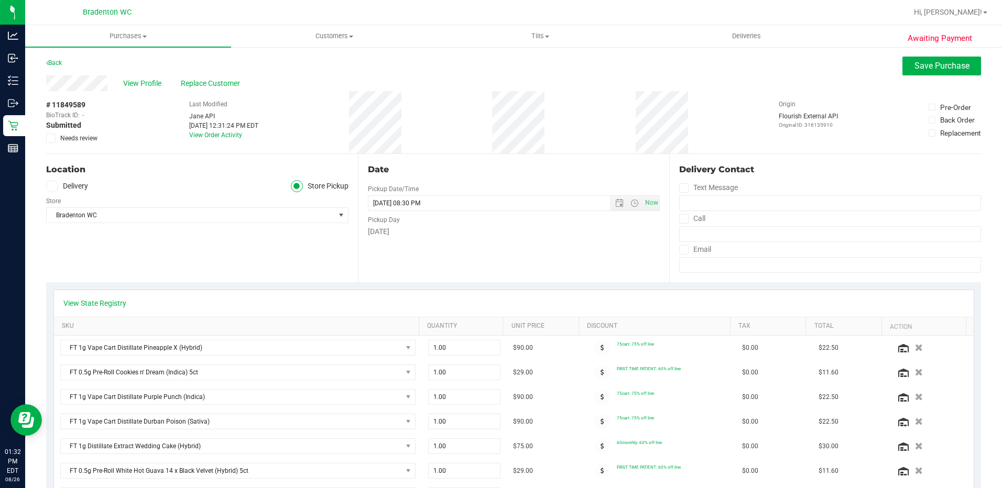
click at [54, 139] on span at bounding box center [50, 138] width 9 height 9
click at [0, 0] on input "Needs review" at bounding box center [0, 0] width 0 height 0
click at [940, 67] on span "Save Purchase" at bounding box center [941, 66] width 55 height 10
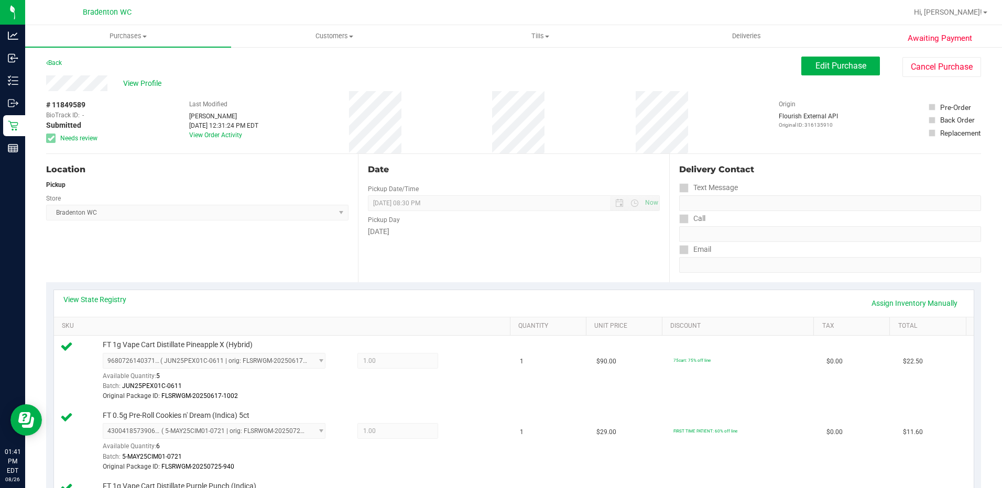
click at [548, 250] on div "Date Pickup Date/Time [DATE] Now [DATE] 08:30 PM Now Pickup Day [DATE]" at bounding box center [514, 218] width 312 height 128
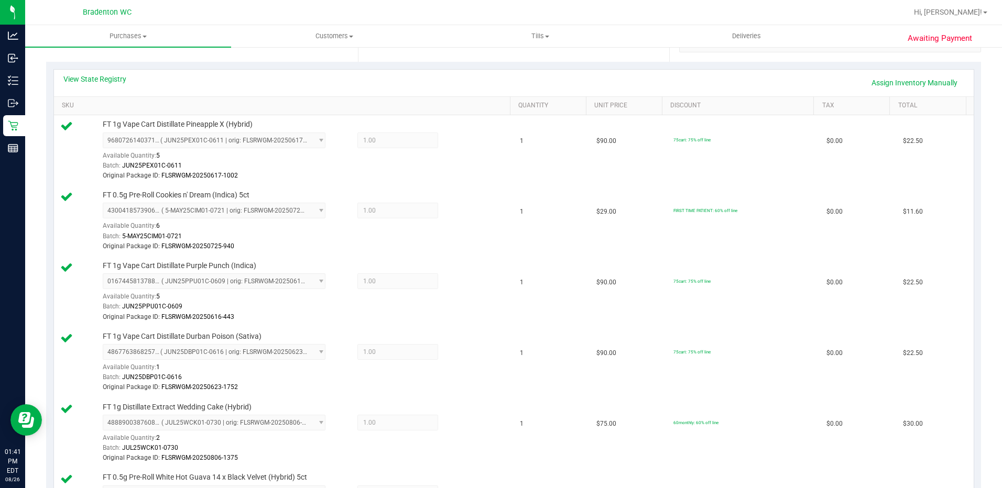
scroll to position [130, 0]
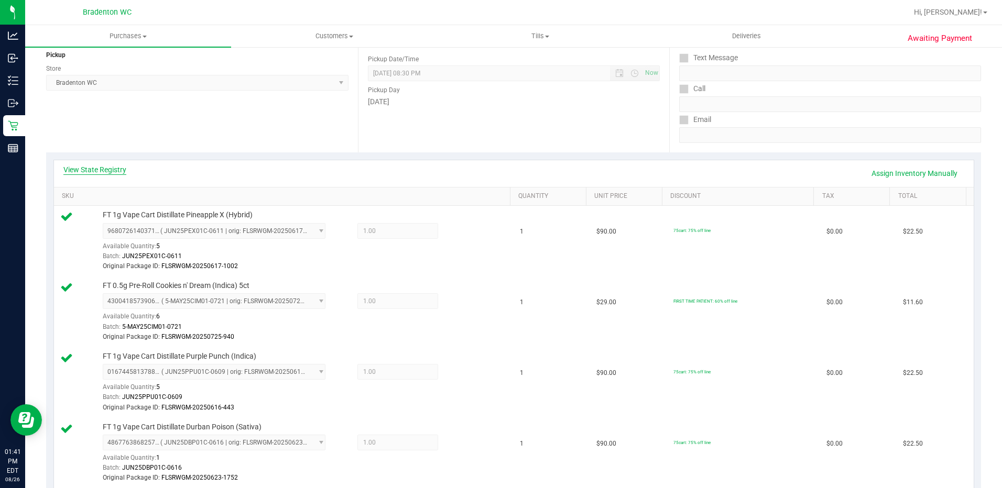
click at [85, 170] on link "View State Registry" at bounding box center [94, 170] width 63 height 10
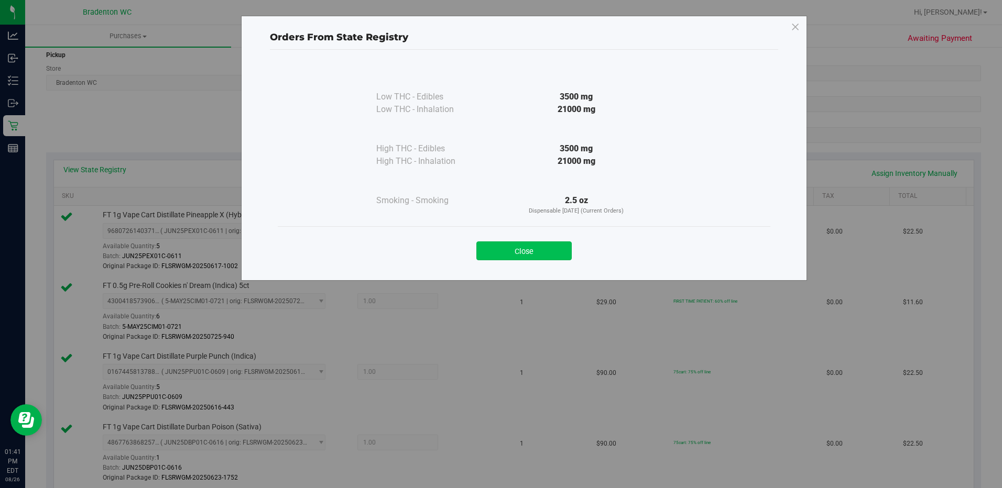
click at [488, 250] on button "Close" at bounding box center [523, 251] width 95 height 19
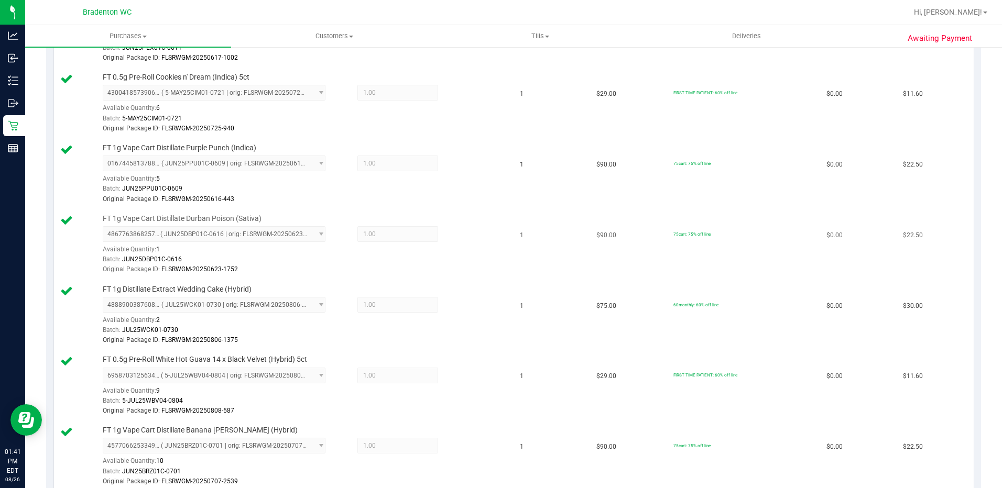
scroll to position [340, 0]
click at [369, 307] on span "1.00 1" at bounding box center [397, 304] width 81 height 16
click at [299, 305] on span "4888900387608184 ( JUL25WCK01-0730 | orig: FLSRWGM-20250806-1375 ) 488890038760…" at bounding box center [214, 304] width 223 height 16
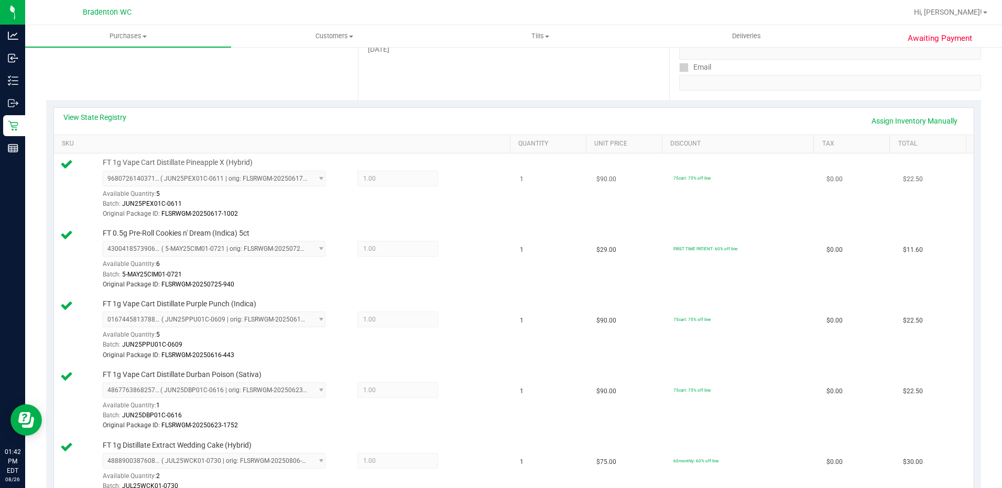
scroll to position [0, 0]
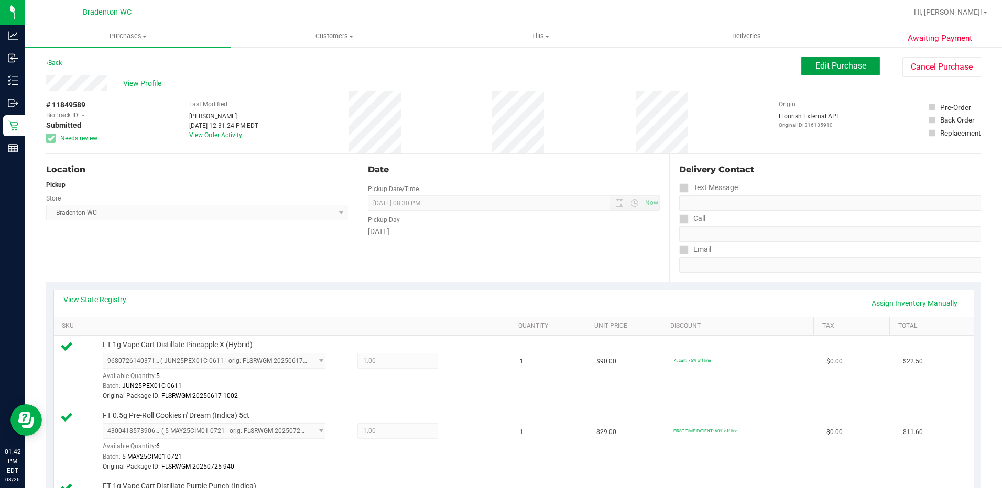
click at [839, 63] on span "Edit Purchase" at bounding box center [840, 66] width 51 height 10
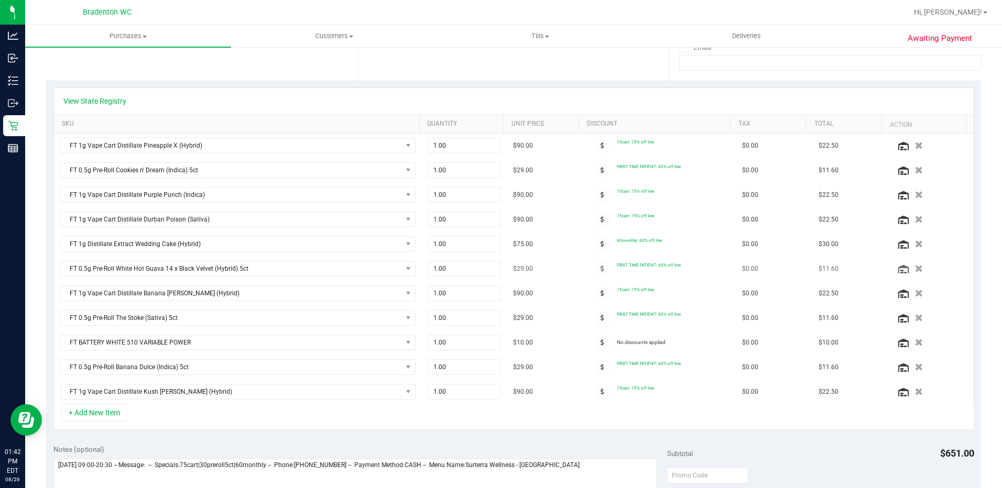
scroll to position [210, 0]
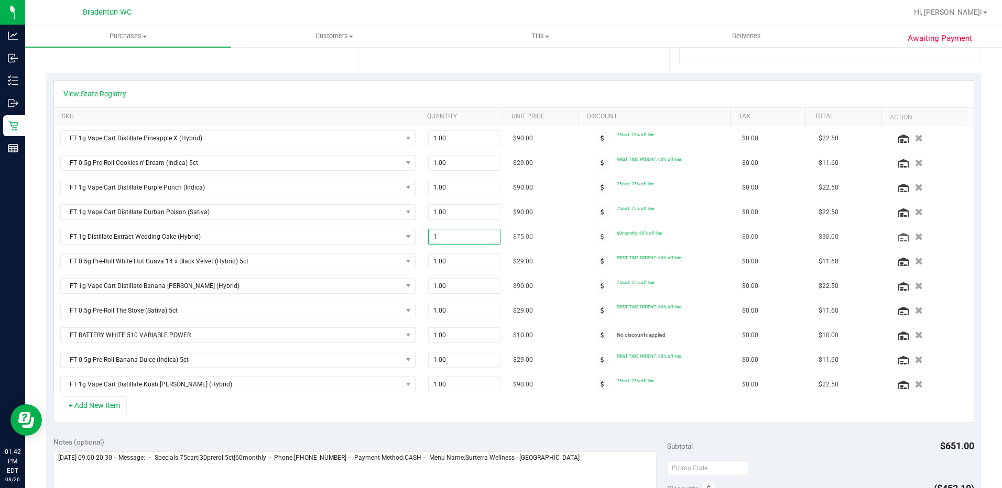
click at [447, 240] on span "1.00 1" at bounding box center [464, 237] width 72 height 16
click at [447, 240] on input "1" at bounding box center [464, 236] width 71 height 15
type input "0"
click at [539, 409] on div "+ Add New Item" at bounding box center [513, 410] width 921 height 26
click at [401, 238] on span "NO DATA FOUND" at bounding box center [407, 236] width 13 height 15
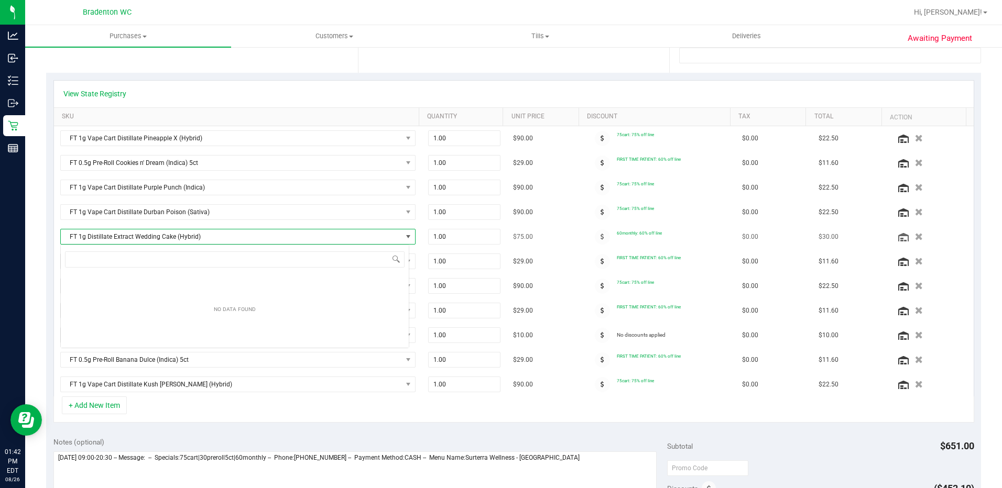
scroll to position [16, 349]
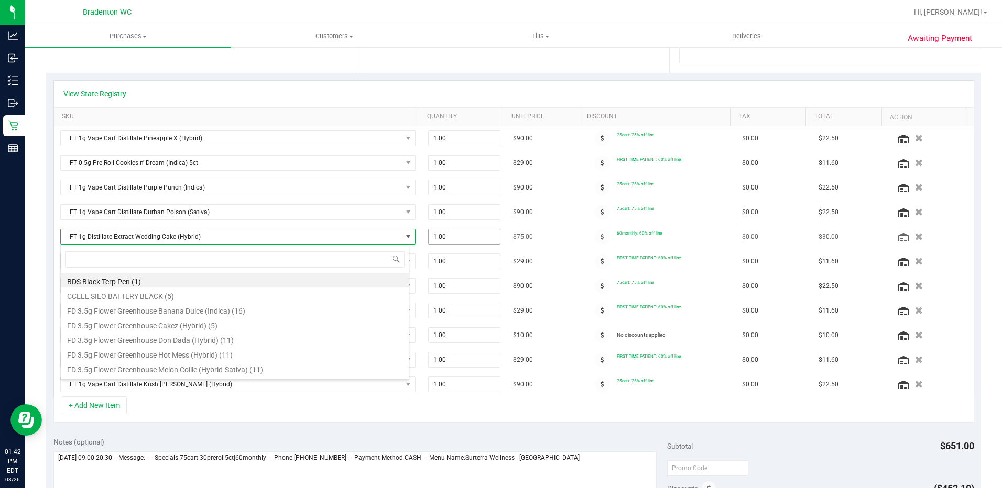
click at [455, 239] on span "1.00 1" at bounding box center [464, 237] width 72 height 16
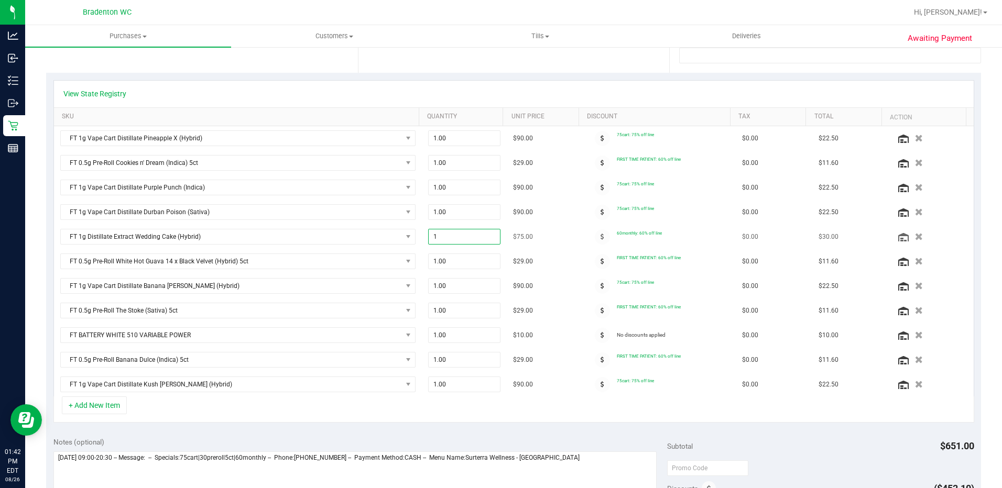
click at [455, 239] on input "1" at bounding box center [464, 236] width 71 height 15
drag, startPoint x: 455, startPoint y: 239, endPoint x: 419, endPoint y: 248, distance: 36.6
click at [422, 248] on td "1.00 1" at bounding box center [464, 237] width 85 height 25
type input "000"
click at [914, 240] on icon "button" at bounding box center [918, 237] width 9 height 8
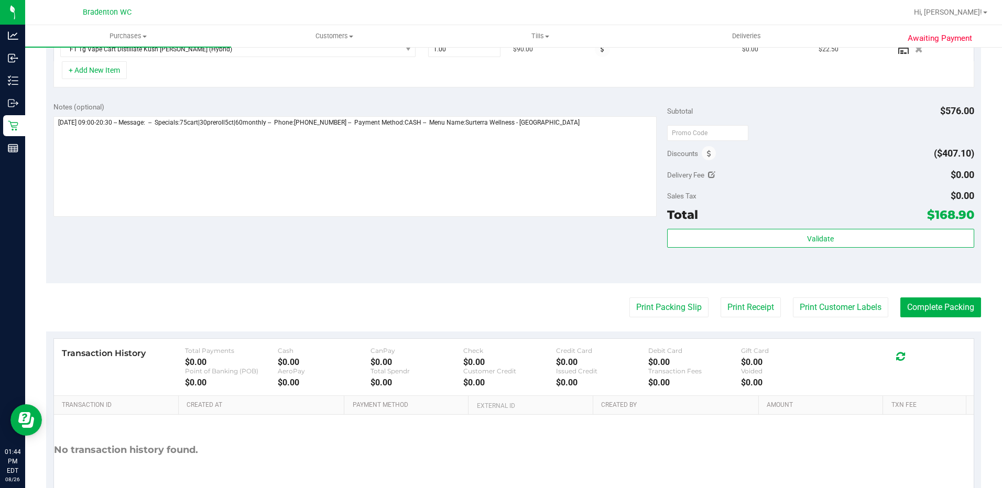
scroll to position [524, 0]
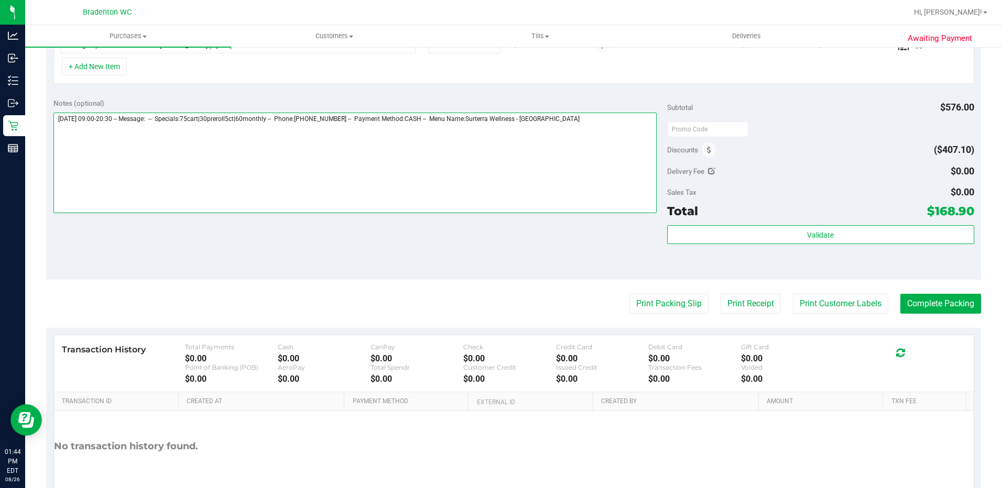
click at [359, 160] on textarea at bounding box center [354, 163] width 603 height 101
click at [59, 149] on textarea at bounding box center [354, 163] width 603 height 101
click at [599, 126] on textarea at bounding box center [354, 163] width 603 height 101
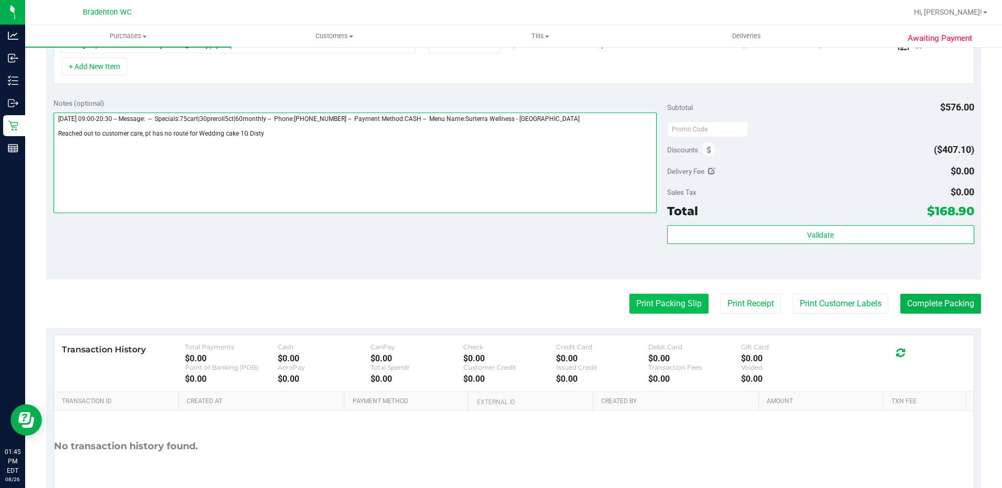
type textarea "[DATE] 09:00-20:30 -- Message: -- Specials:75cart|30preroll5ct|60monthly -- Pho…"
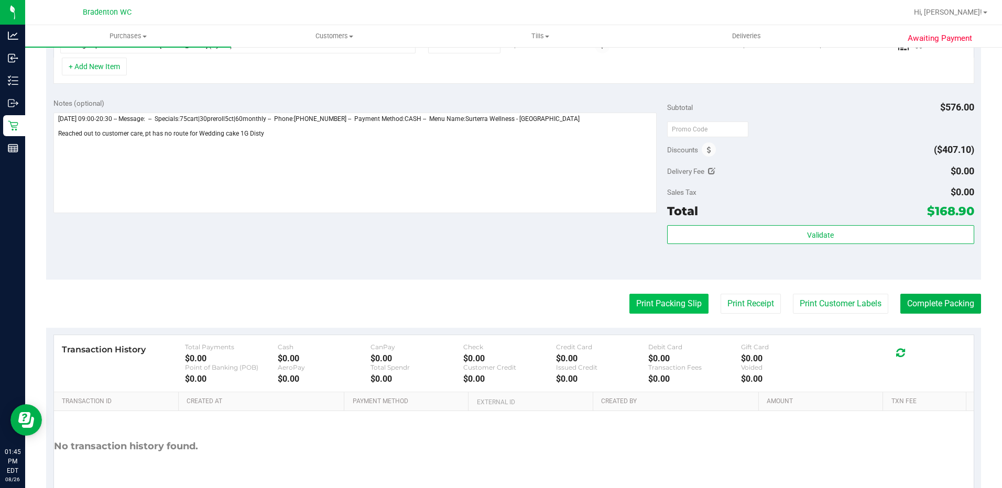
click at [685, 301] on button "Print Packing Slip" at bounding box center [668, 304] width 79 height 20
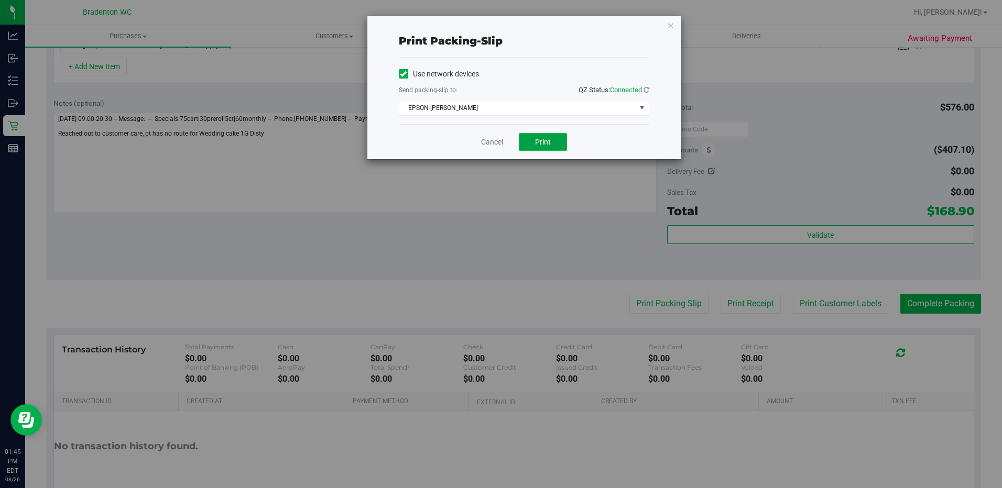
click at [540, 138] on span "Print" at bounding box center [543, 142] width 16 height 8
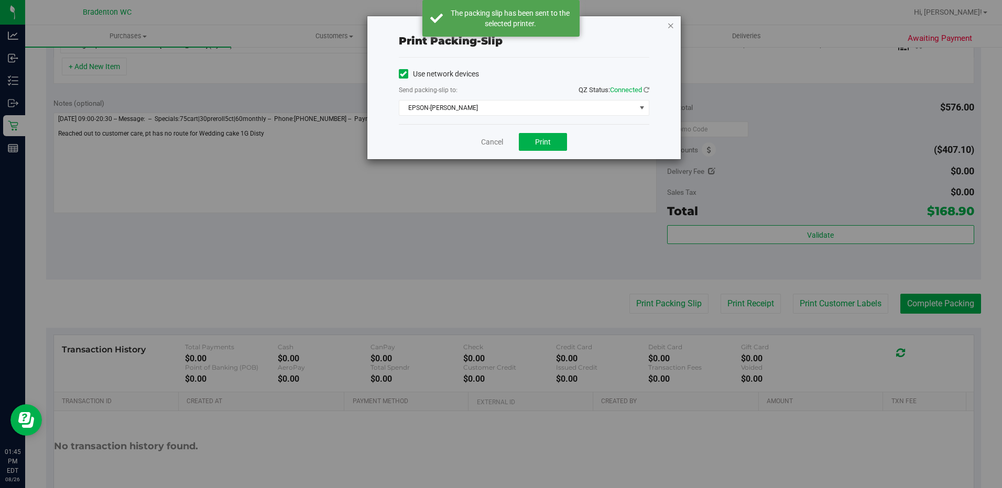
click at [670, 26] on icon "button" at bounding box center [670, 25] width 7 height 13
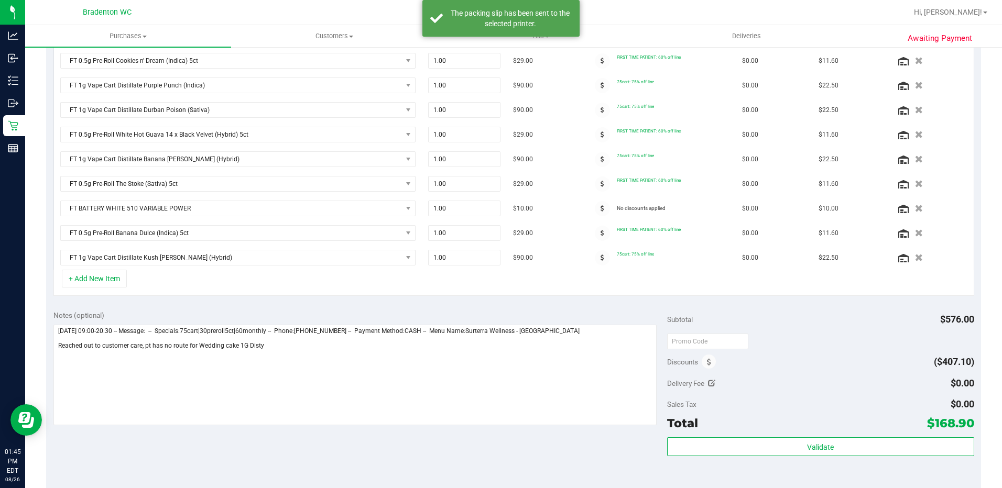
scroll to position [419, 0]
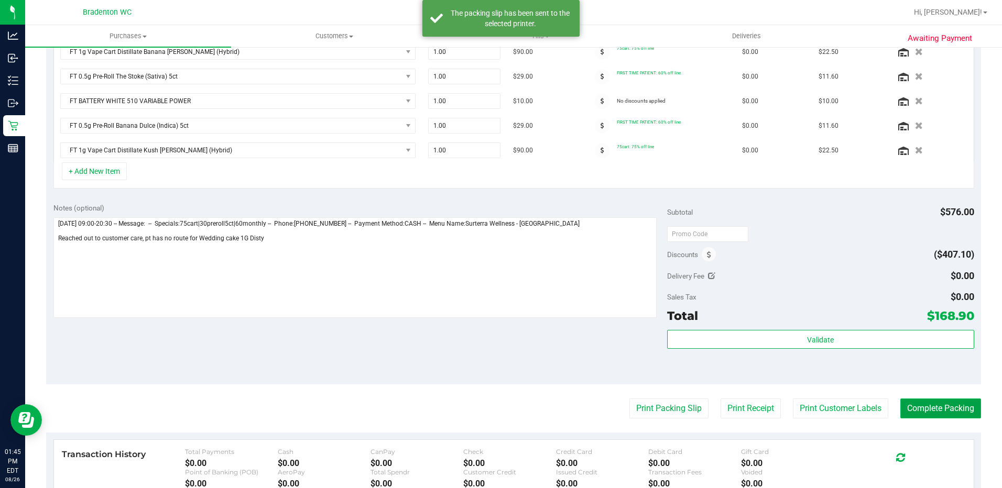
click at [940, 412] on button "Complete Packing" at bounding box center [940, 409] width 81 height 20
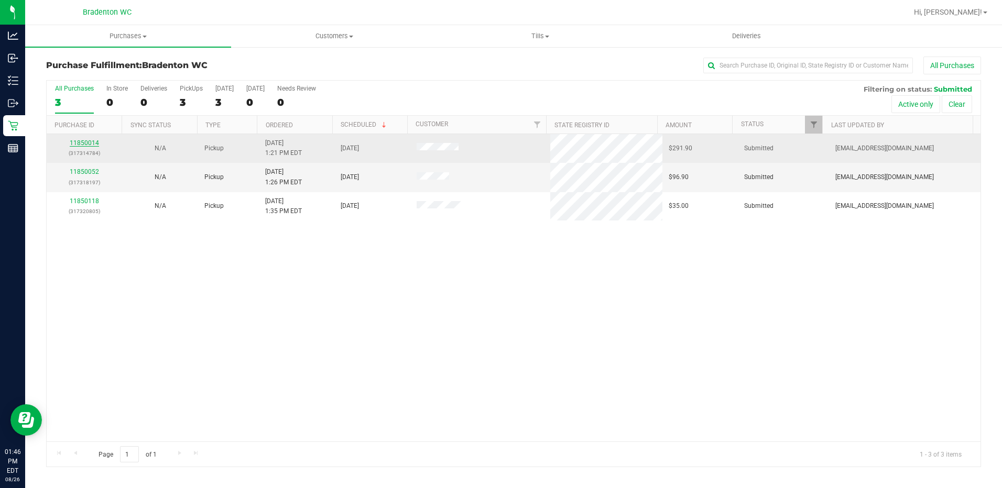
click at [77, 143] on link "11850014" at bounding box center [84, 142] width 29 height 7
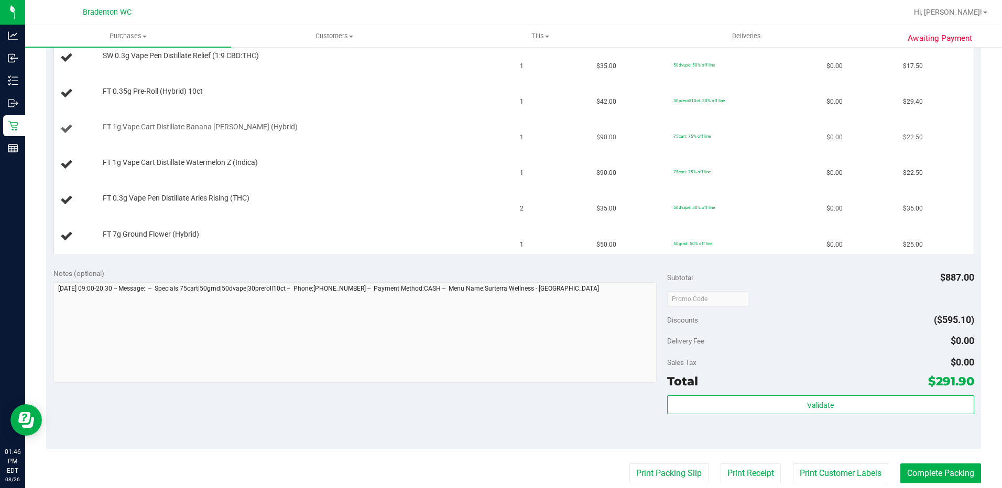
scroll to position [629, 0]
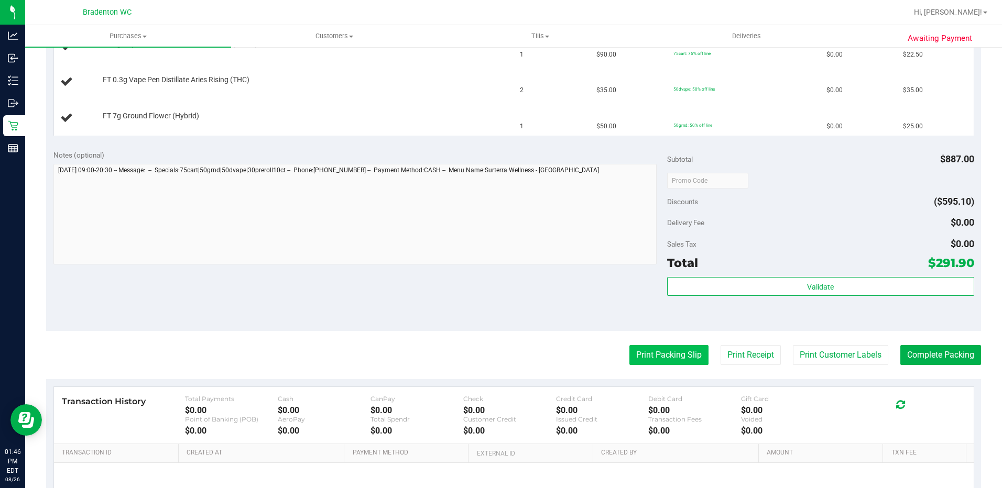
click at [668, 357] on button "Print Packing Slip" at bounding box center [668, 355] width 79 height 20
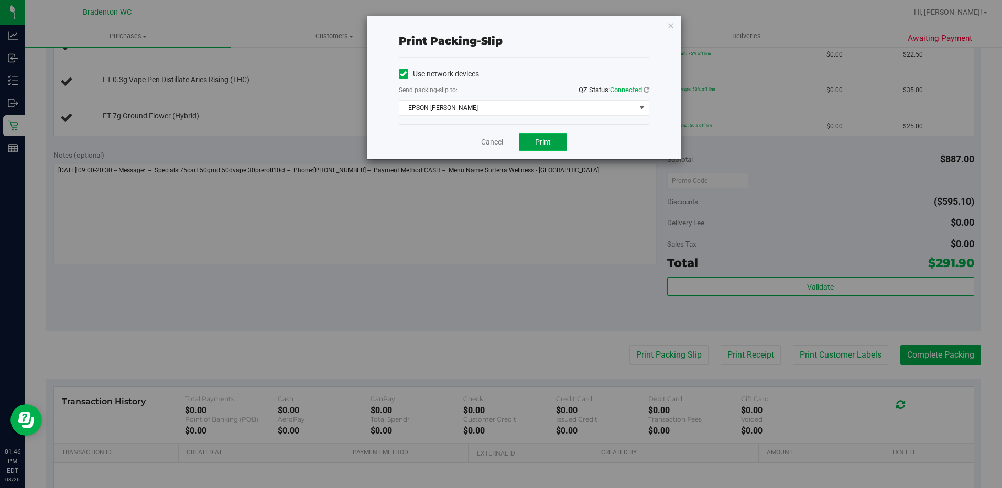
click at [545, 138] on span "Print" at bounding box center [543, 142] width 16 height 8
click at [487, 282] on div "Print packing-slip Use network devices Send packing-slip to: QZ Status: Connect…" at bounding box center [505, 244] width 1010 height 488
click at [671, 23] on icon "button" at bounding box center [670, 25] width 7 height 13
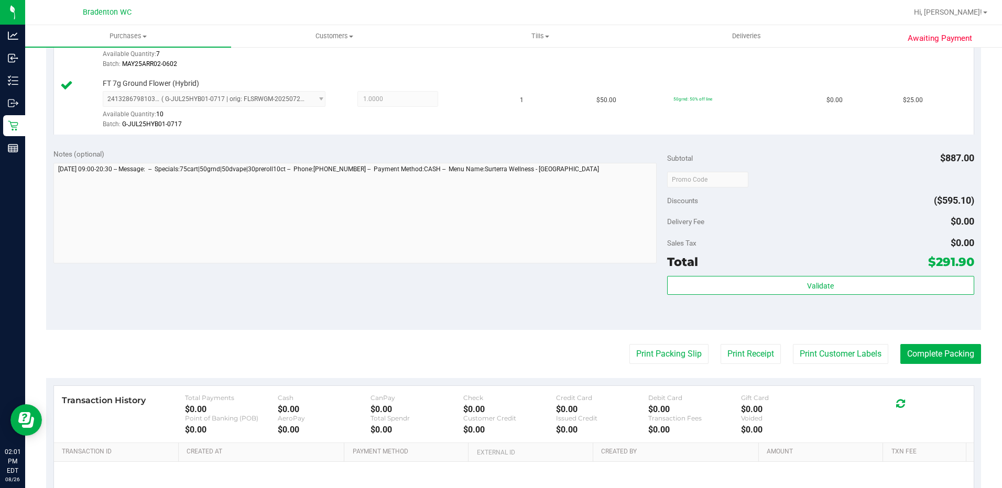
scroll to position [1035, 0]
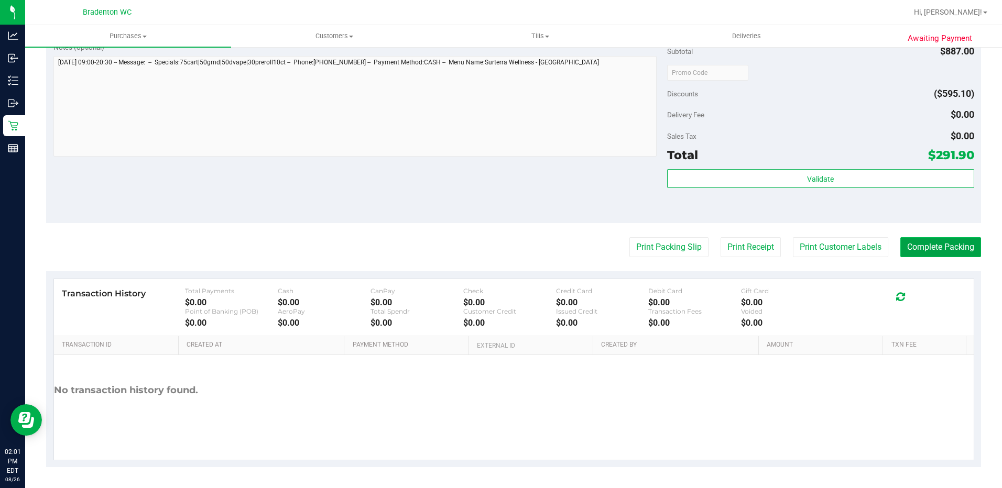
click at [933, 250] on button "Complete Packing" at bounding box center [940, 247] width 81 height 20
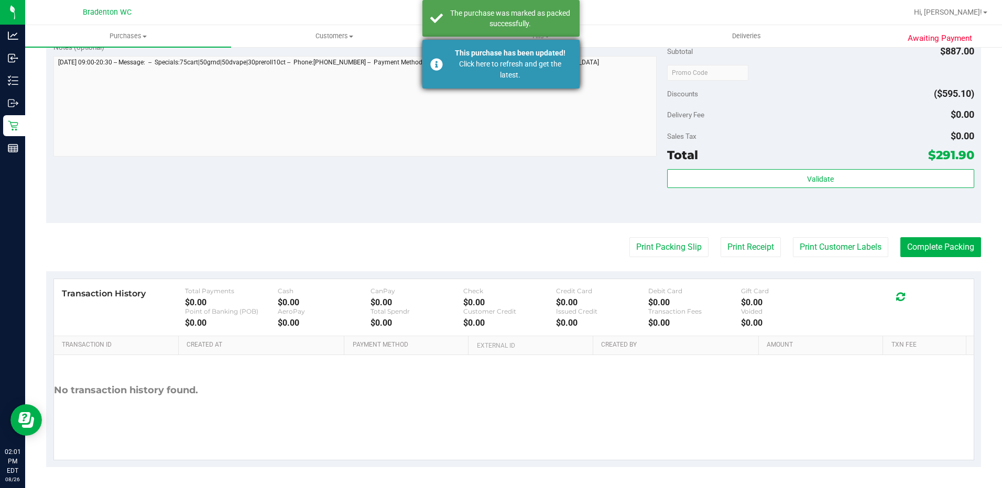
click at [499, 70] on div "Click here to refresh and get the latest." at bounding box center [510, 70] width 123 height 22
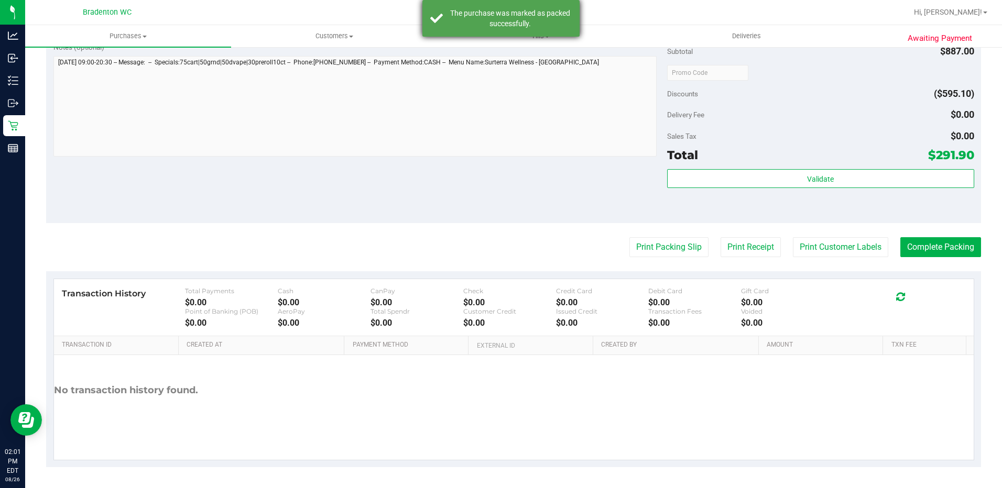
click at [495, 29] on div "The purchase was marked as packed successfully." at bounding box center [500, 18] width 157 height 37
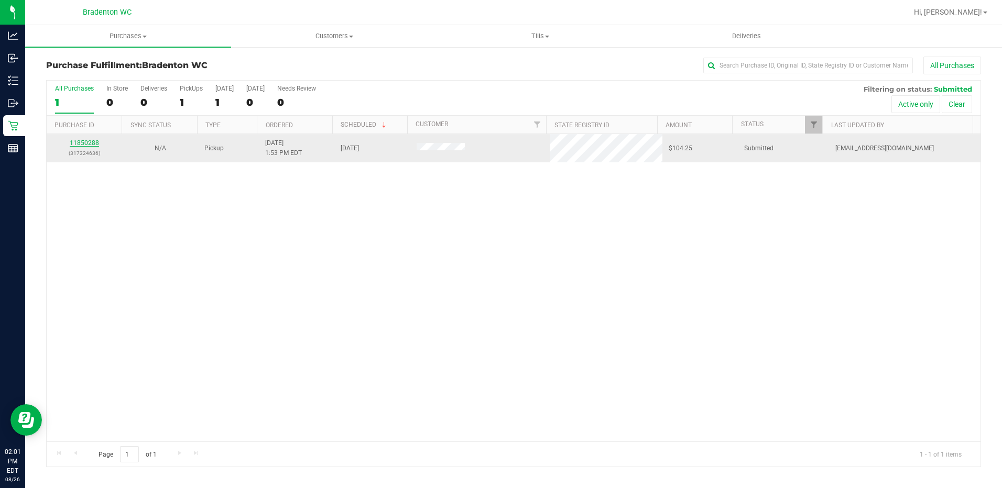
click at [82, 145] on link "11850288" at bounding box center [84, 142] width 29 height 7
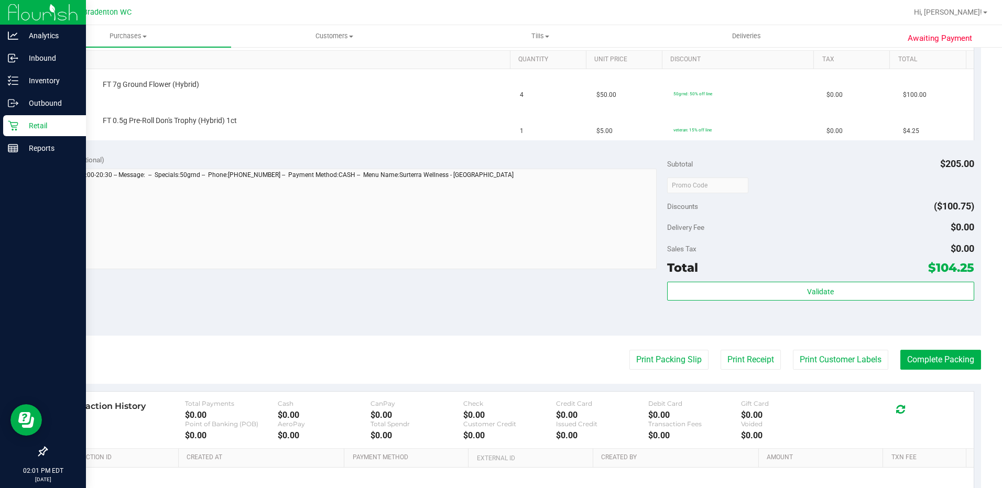
scroll to position [314, 0]
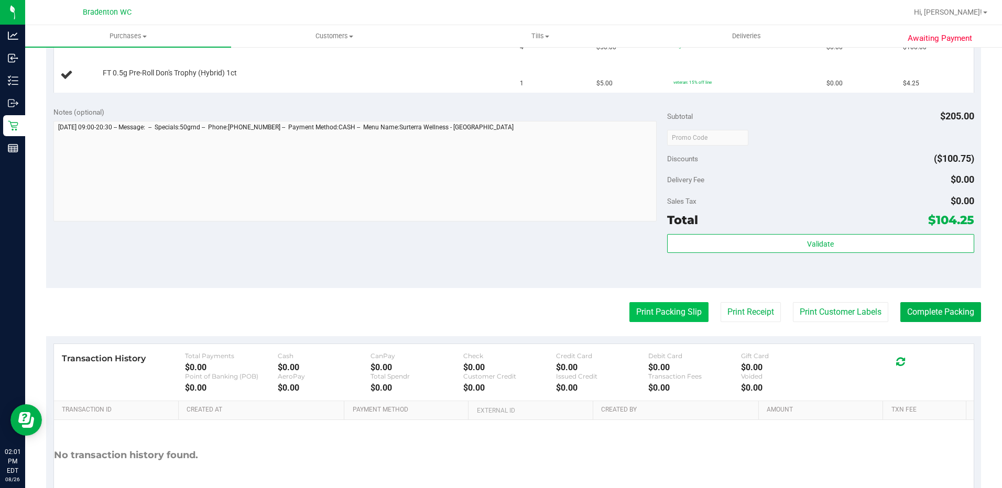
click at [684, 308] on button "Print Packing Slip" at bounding box center [668, 312] width 79 height 20
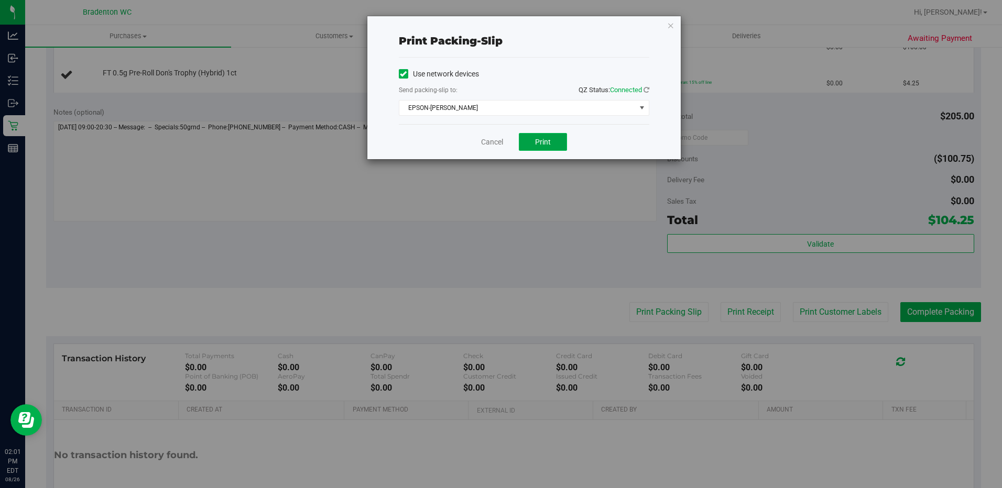
click at [535, 136] on button "Print" at bounding box center [543, 142] width 48 height 18
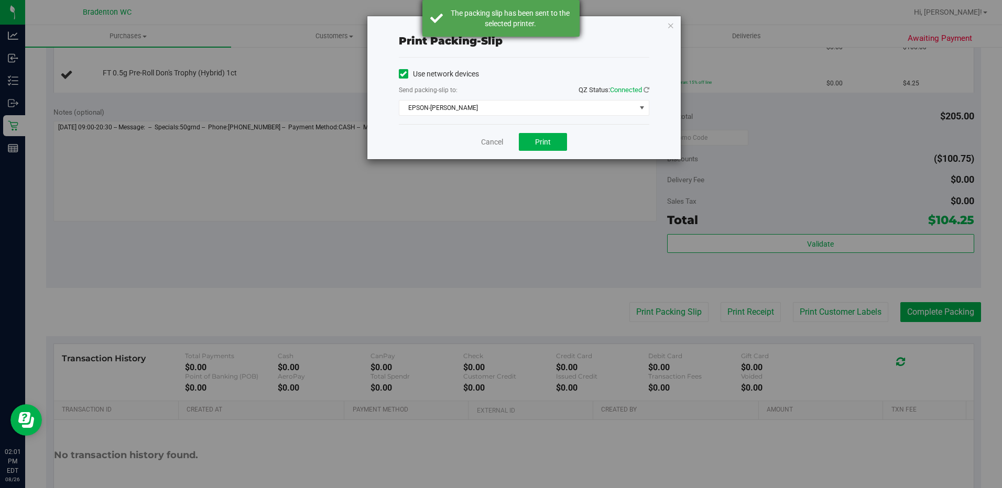
click at [546, 8] on div "The packing slip has been sent to the selected printer." at bounding box center [510, 18] width 123 height 21
click at [673, 25] on icon "button" at bounding box center [670, 25] width 7 height 13
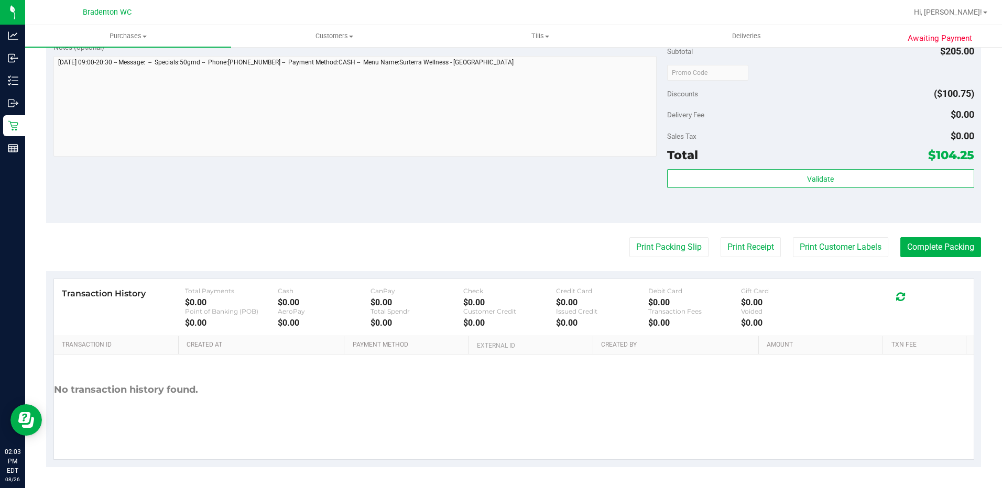
scroll to position [324, 0]
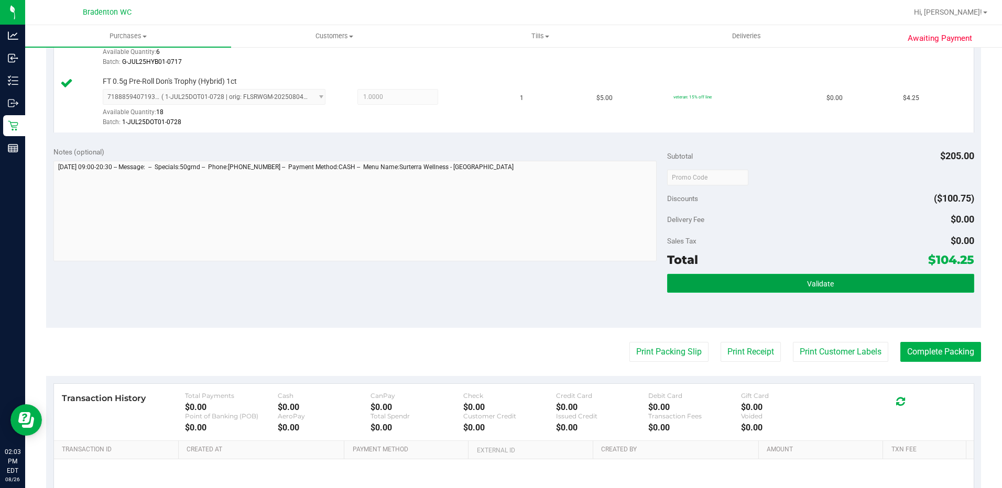
click at [735, 284] on button "Validate" at bounding box center [820, 283] width 307 height 19
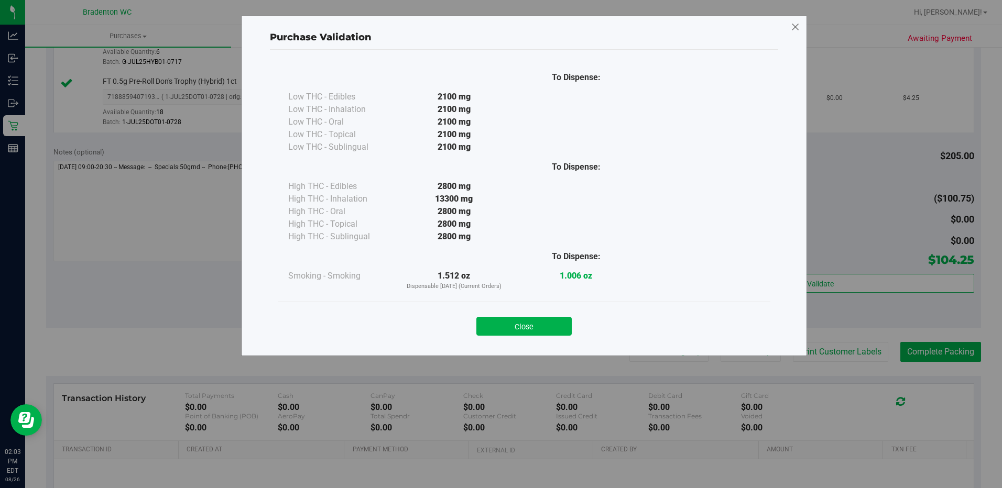
click at [792, 29] on icon at bounding box center [795, 27] width 9 height 17
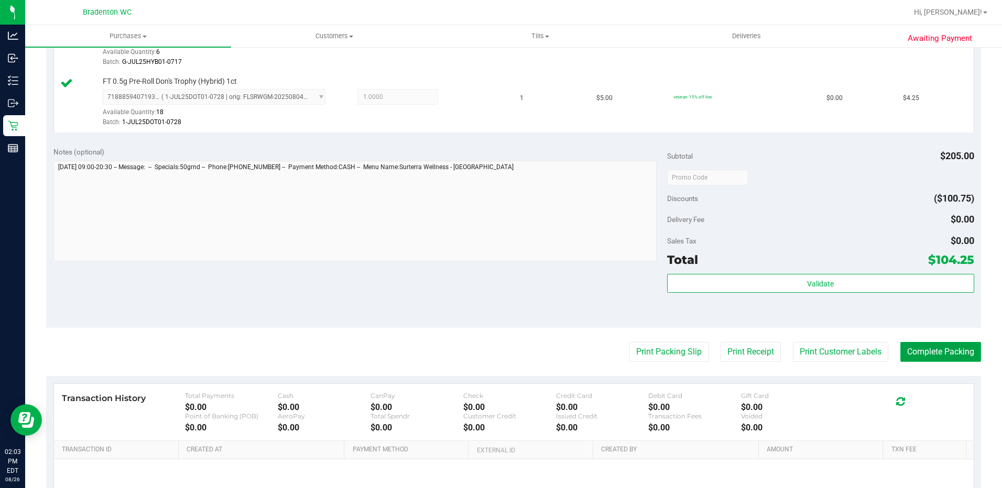
click at [945, 347] on button "Complete Packing" at bounding box center [940, 352] width 81 height 20
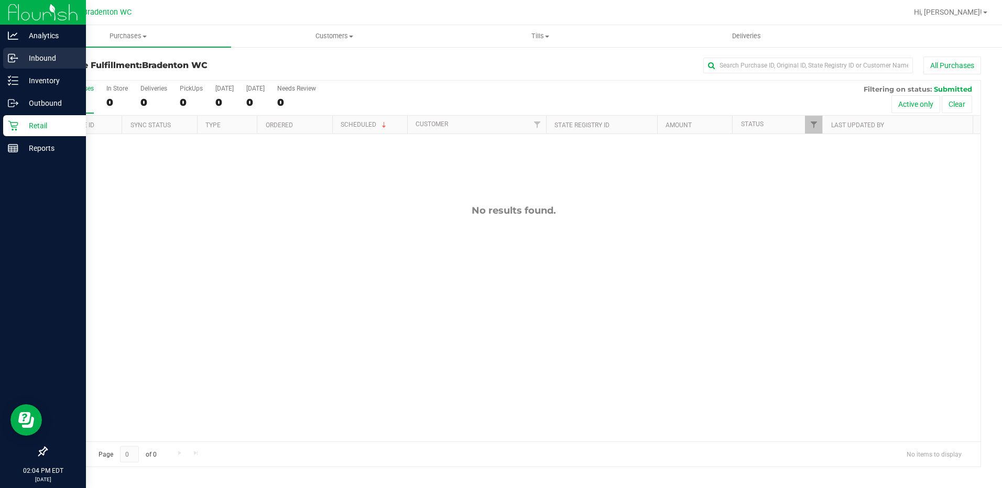
click at [25, 67] on div "Inbound" at bounding box center [44, 58] width 83 height 21
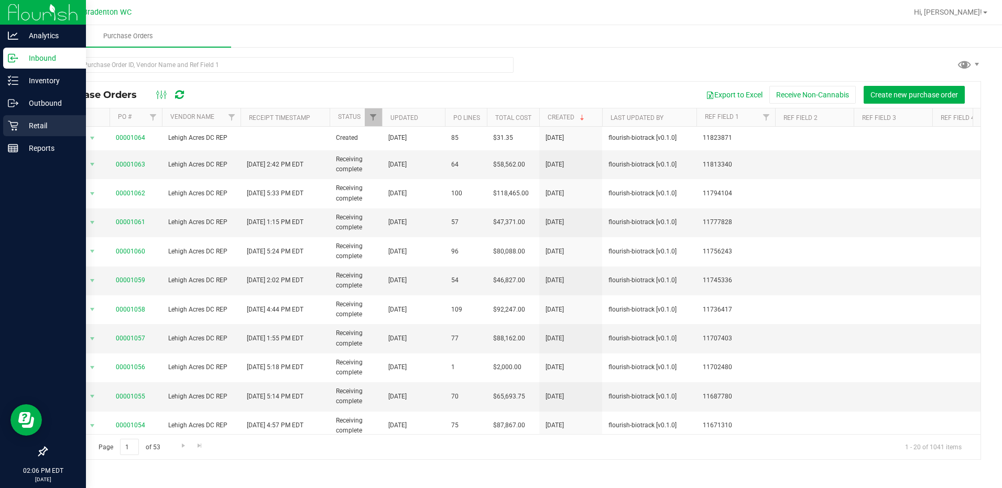
drag, startPoint x: 24, startPoint y: 126, endPoint x: 76, endPoint y: 115, distance: 52.9
click at [24, 126] on p "Retail" at bounding box center [49, 125] width 63 height 13
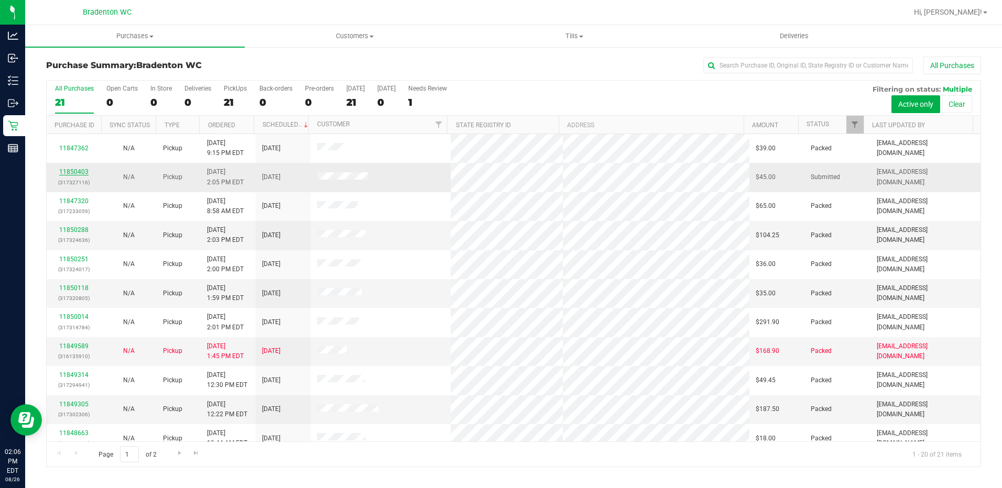
click at [70, 173] on link "11850403" at bounding box center [73, 171] width 29 height 7
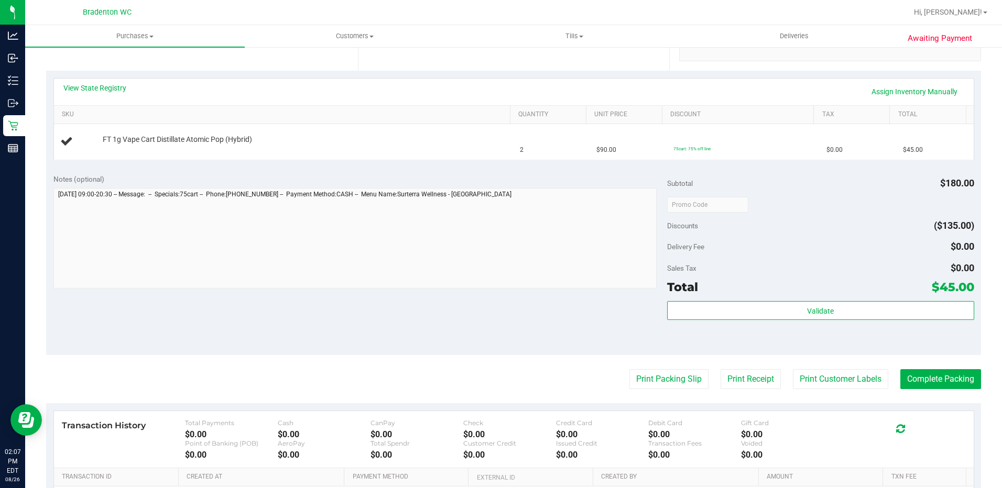
scroll to position [262, 0]
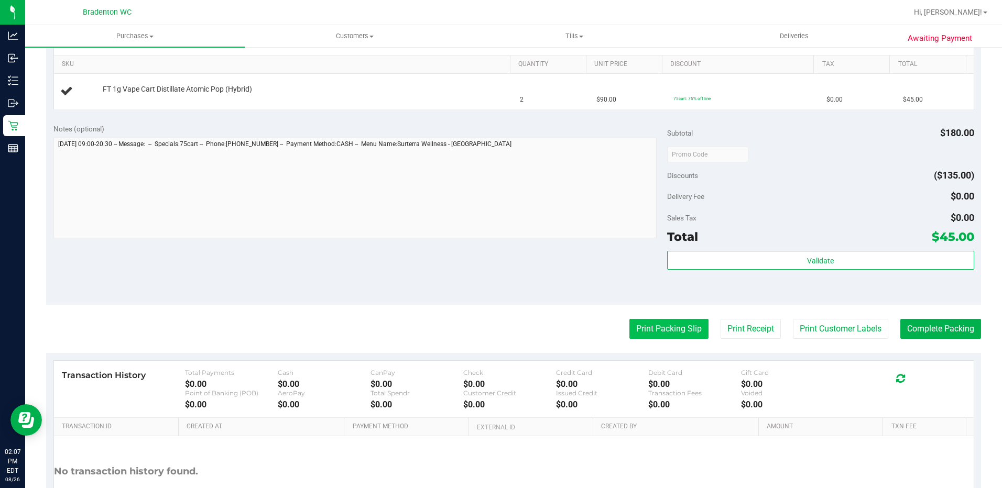
click at [633, 332] on button "Print Packing Slip" at bounding box center [668, 329] width 79 height 20
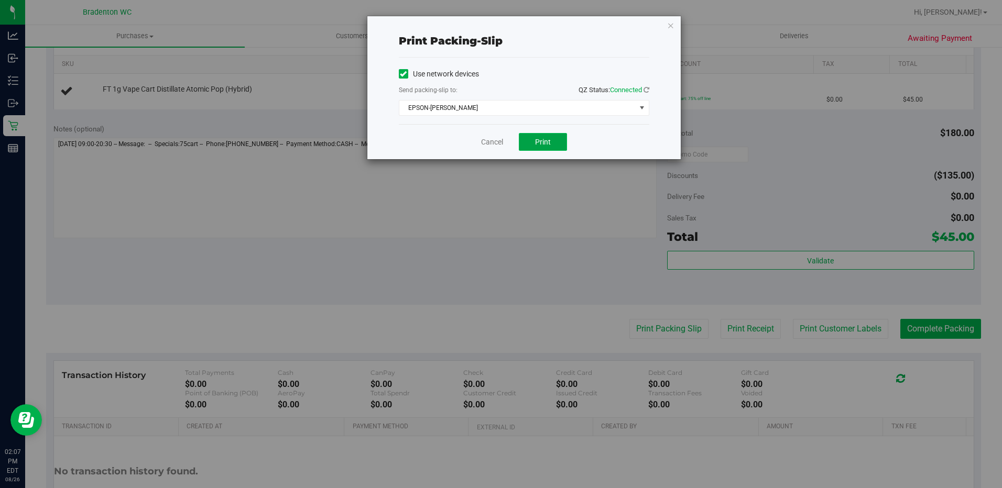
click at [535, 150] on button "Print" at bounding box center [543, 142] width 48 height 18
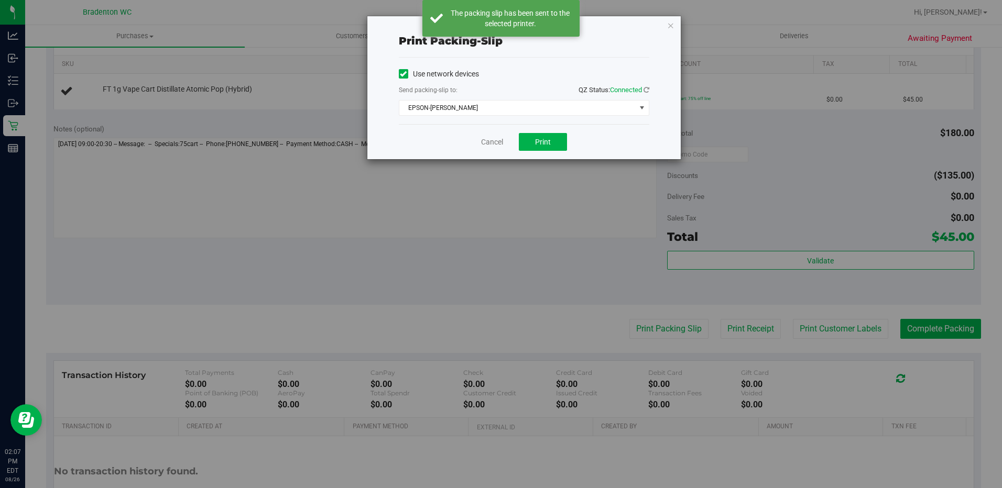
click at [666, 24] on div "Print packing-slip Use network devices Send packing-slip to: QZ Status: Connect…" at bounding box center [523, 87] width 313 height 143
click at [669, 26] on icon "button" at bounding box center [670, 25] width 7 height 13
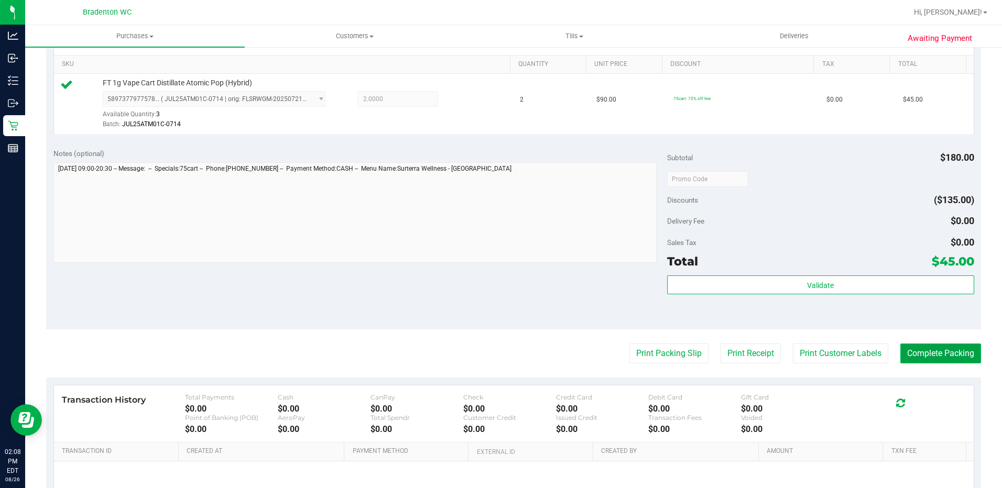
click at [949, 348] on button "Complete Packing" at bounding box center [940, 354] width 81 height 20
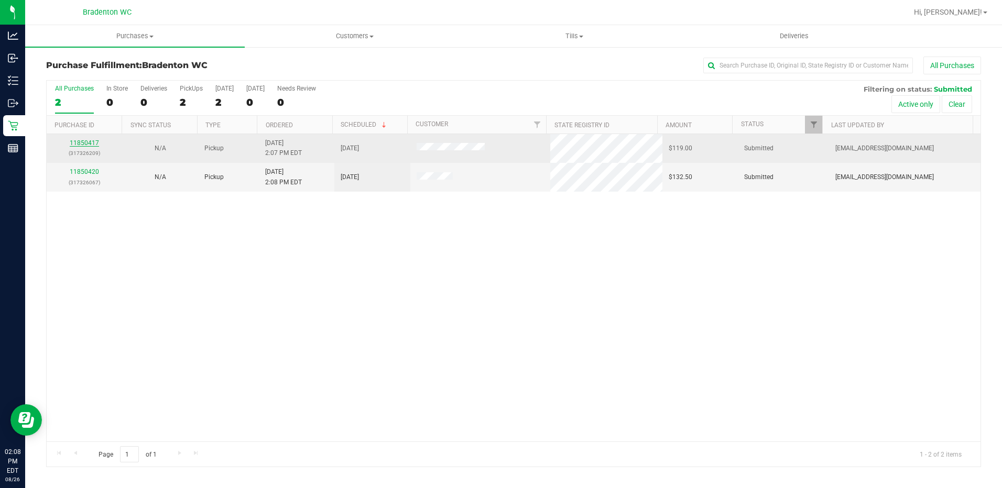
click at [78, 144] on link "11850417" at bounding box center [84, 142] width 29 height 7
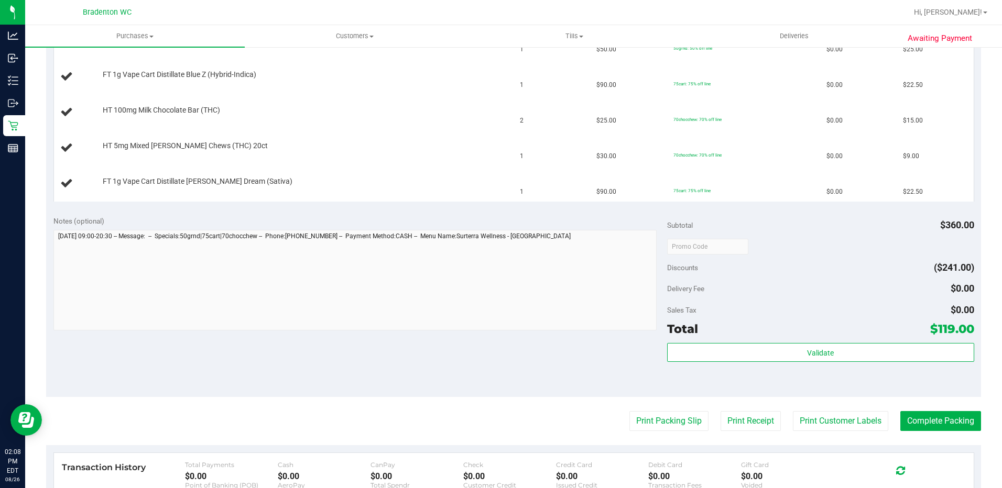
scroll to position [367, 0]
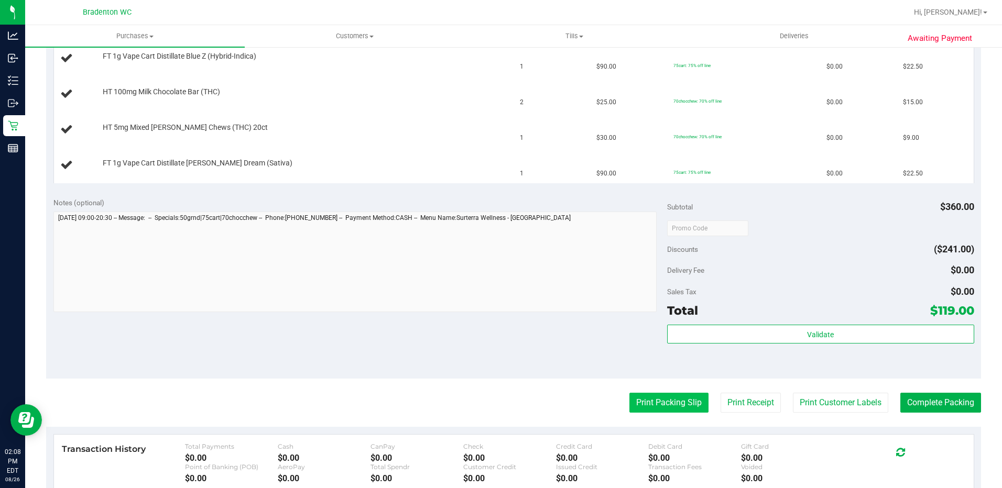
click at [654, 402] on button "Print Packing Slip" at bounding box center [668, 403] width 79 height 20
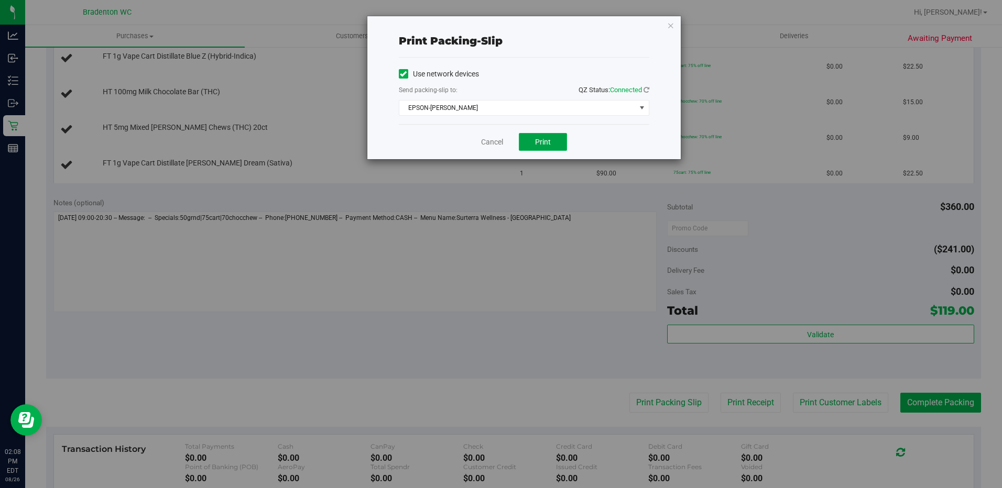
click at [549, 144] on span "Print" at bounding box center [543, 142] width 16 height 8
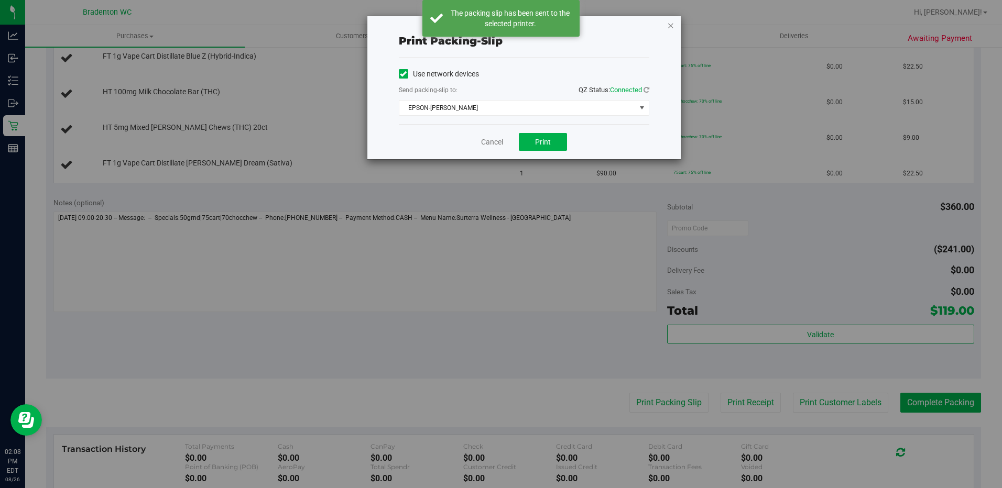
click at [671, 26] on icon "button" at bounding box center [670, 25] width 7 height 13
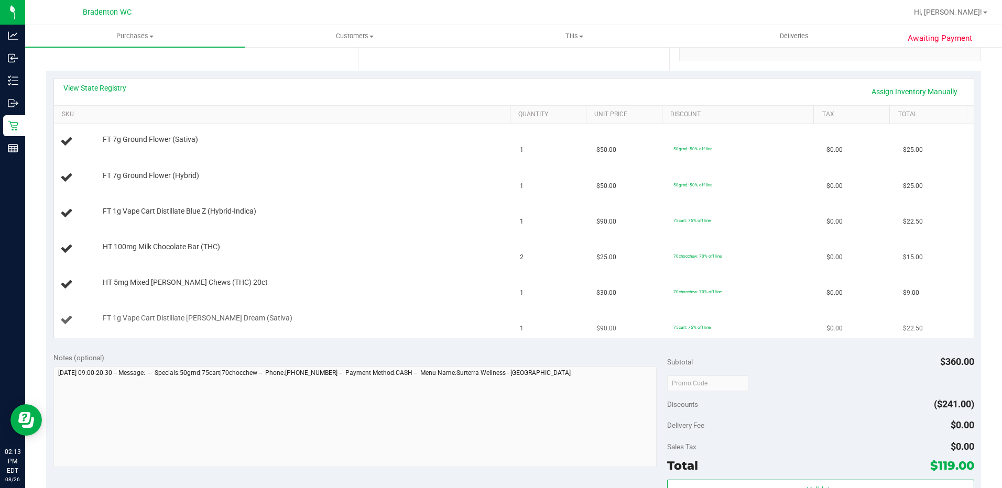
scroll to position [156, 0]
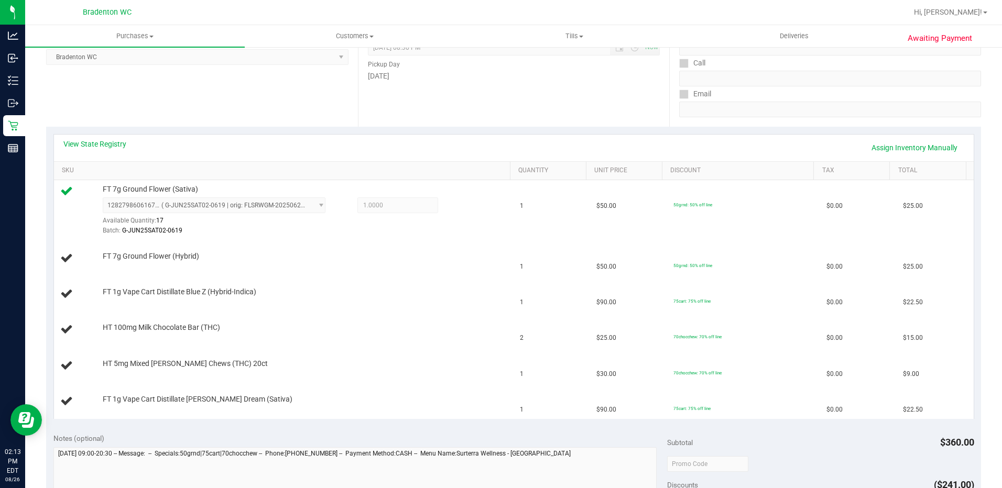
drag, startPoint x: 569, startPoint y: 99, endPoint x: 568, endPoint y: 109, distance: 10.5
click at [568, 99] on div "Date Pickup Date/Time [DATE] Now [DATE] 08:30 PM Now Pickup Day [DATE]" at bounding box center [514, 62] width 312 height 128
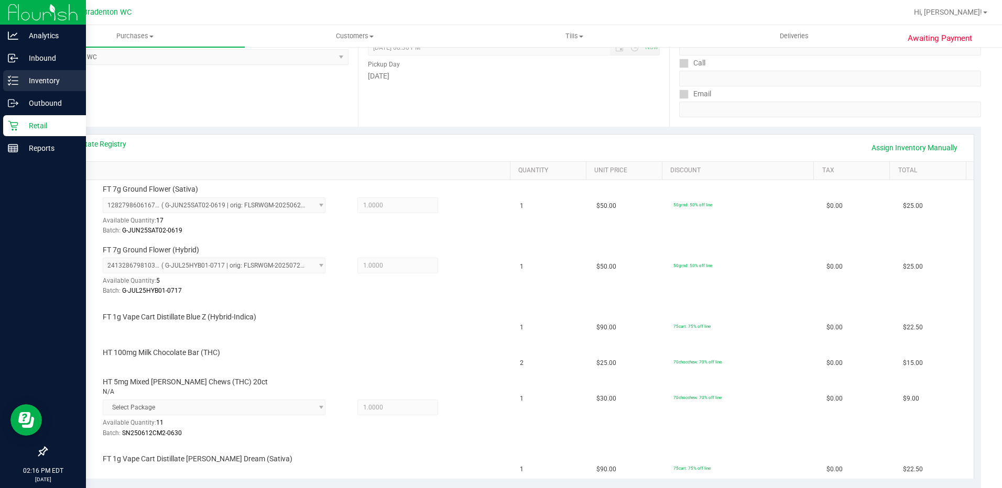
click at [46, 81] on p "Inventory" at bounding box center [49, 80] width 63 height 13
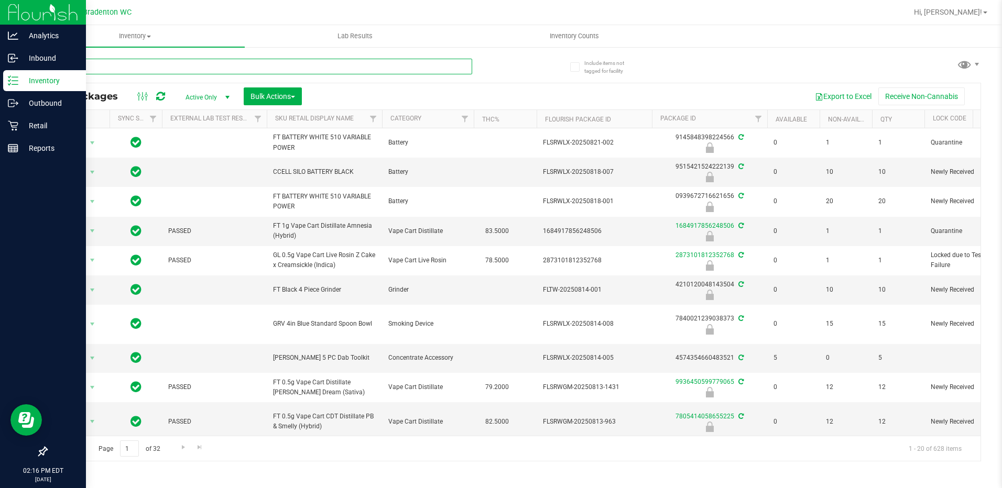
click at [143, 66] on input "text" at bounding box center [259, 67] width 426 height 16
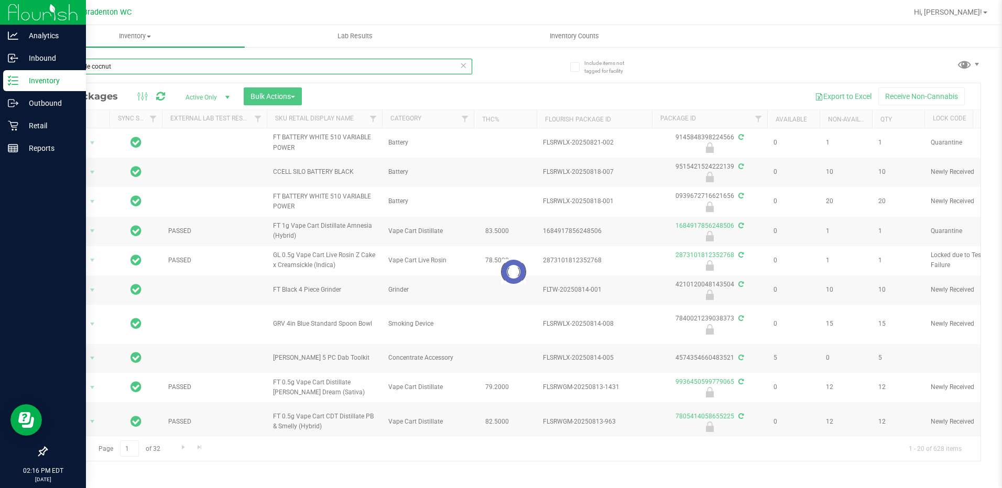
drag, startPoint x: 107, startPoint y: 62, endPoint x: 101, endPoint y: 67, distance: 8.0
click at [101, 67] on input "pineapple cocnut" at bounding box center [259, 67] width 426 height 16
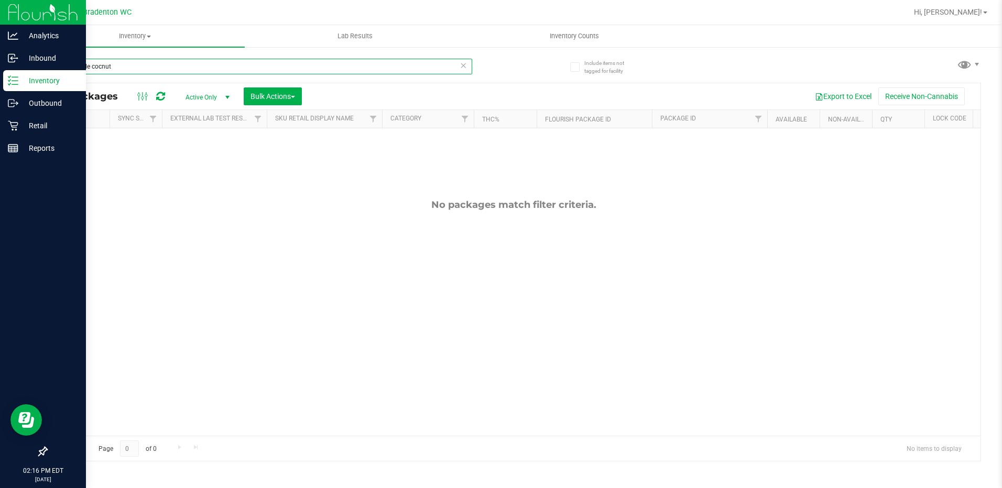
click at [100, 67] on input "pineapple cocnut" at bounding box center [259, 67] width 426 height 16
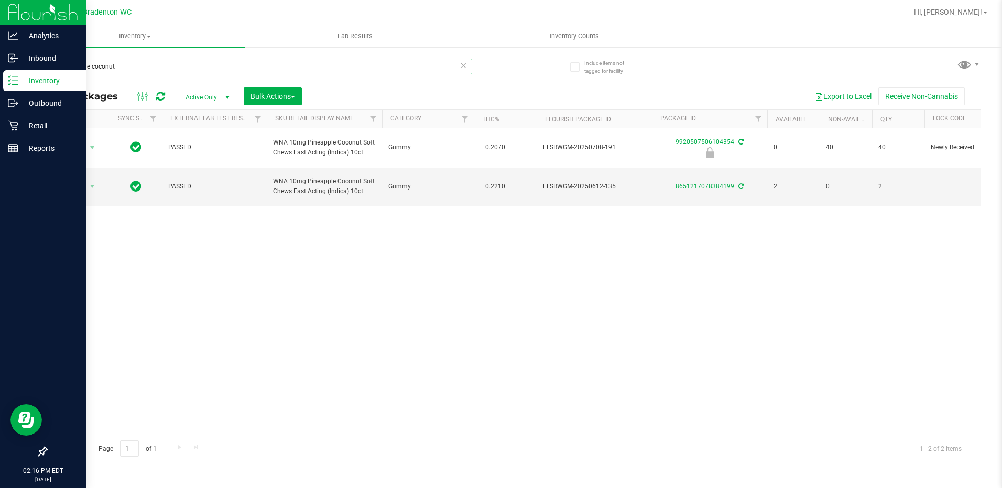
type input "pineapple coconut"
click at [40, 123] on p "Retail" at bounding box center [49, 125] width 63 height 13
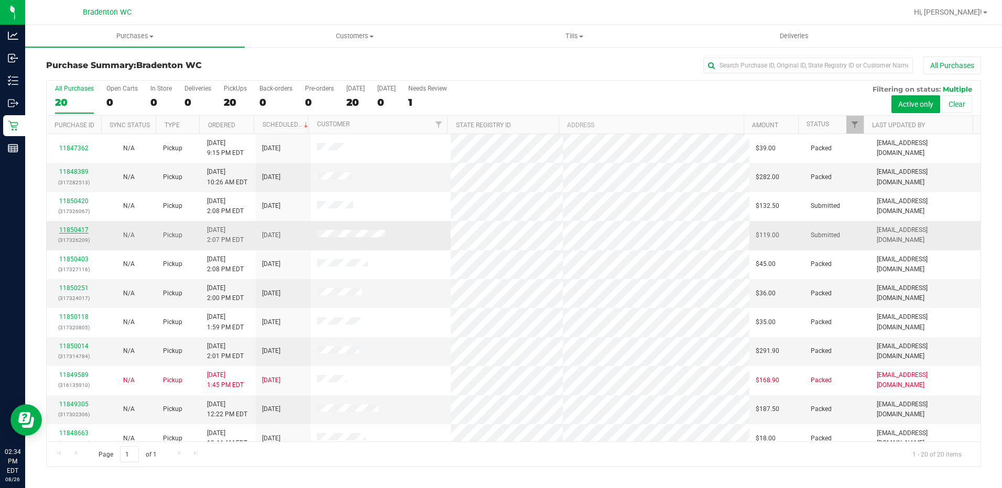
click at [81, 226] on link "11850417" at bounding box center [73, 229] width 29 height 7
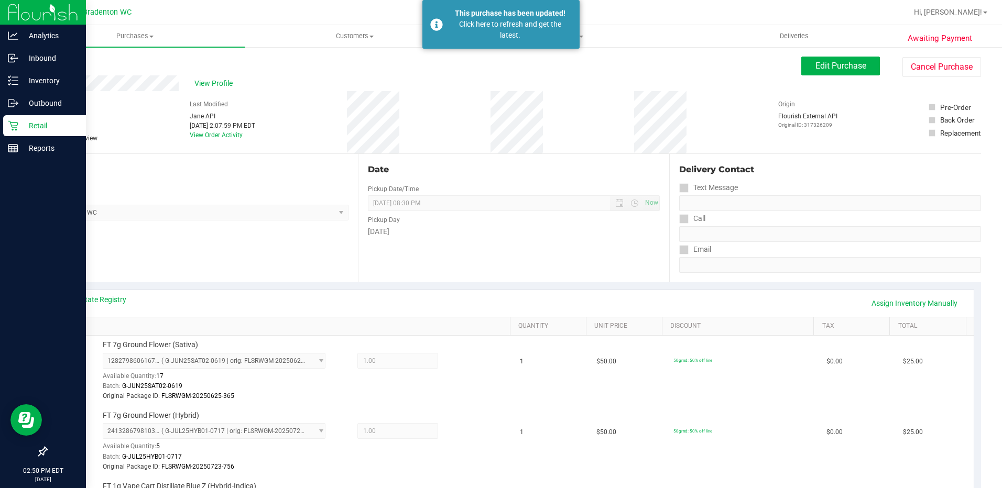
click at [17, 123] on icon at bounding box center [13, 126] width 10 height 10
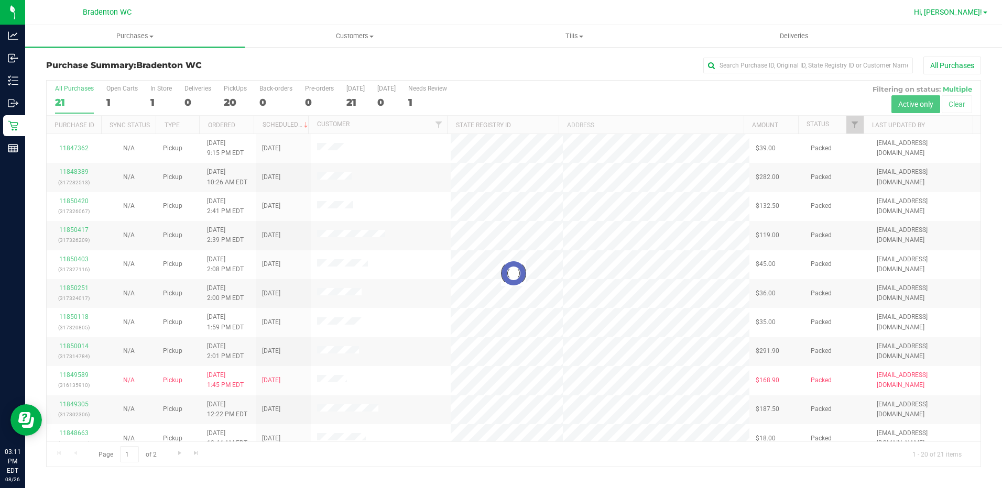
click at [976, 9] on span "Hi, [PERSON_NAME]!" at bounding box center [948, 12] width 68 height 8
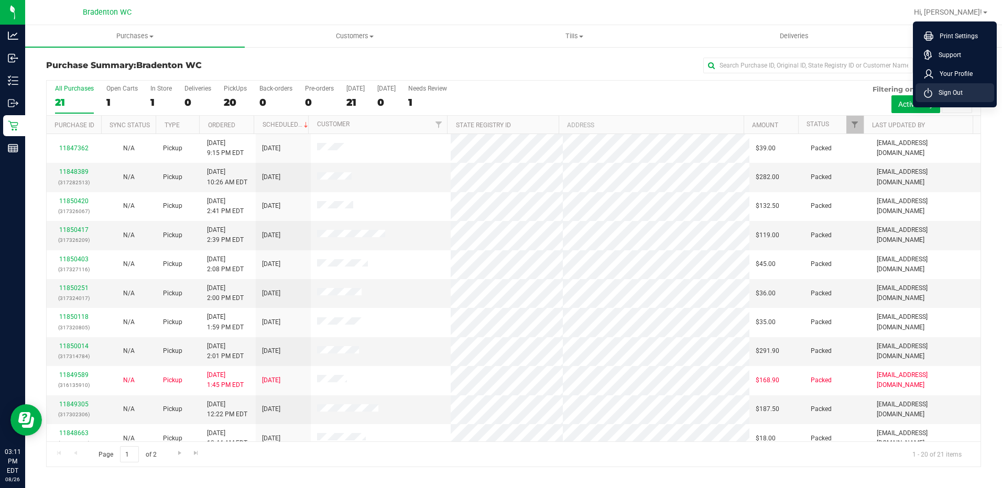
click at [955, 88] on span "Sign Out" at bounding box center [947, 93] width 30 height 10
